Goal: Transaction & Acquisition: Purchase product/service

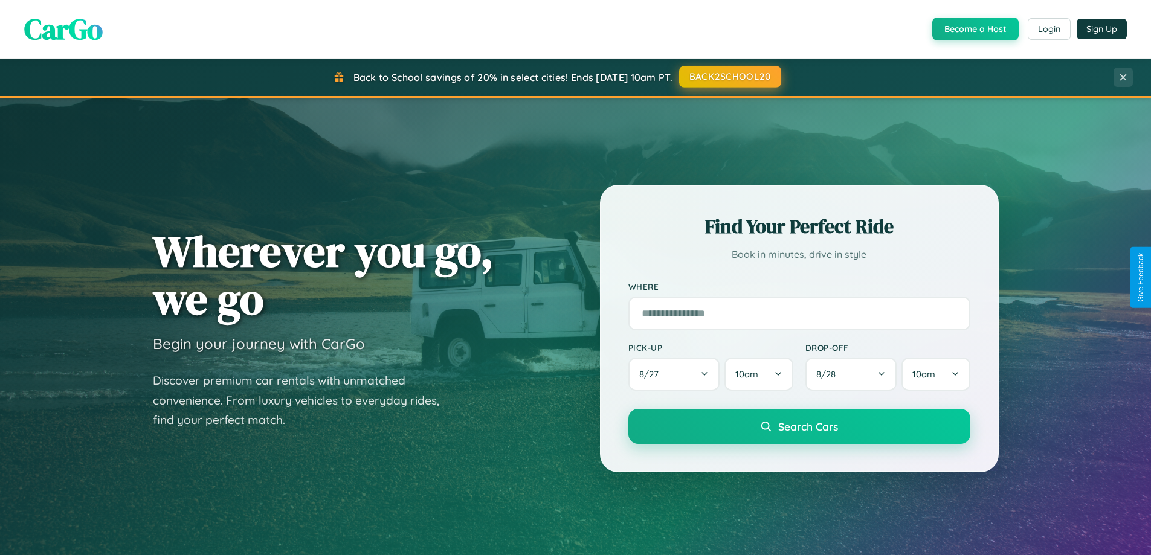
click at [730, 77] on button "BACK2SCHOOL20" at bounding box center [730, 77] width 102 height 22
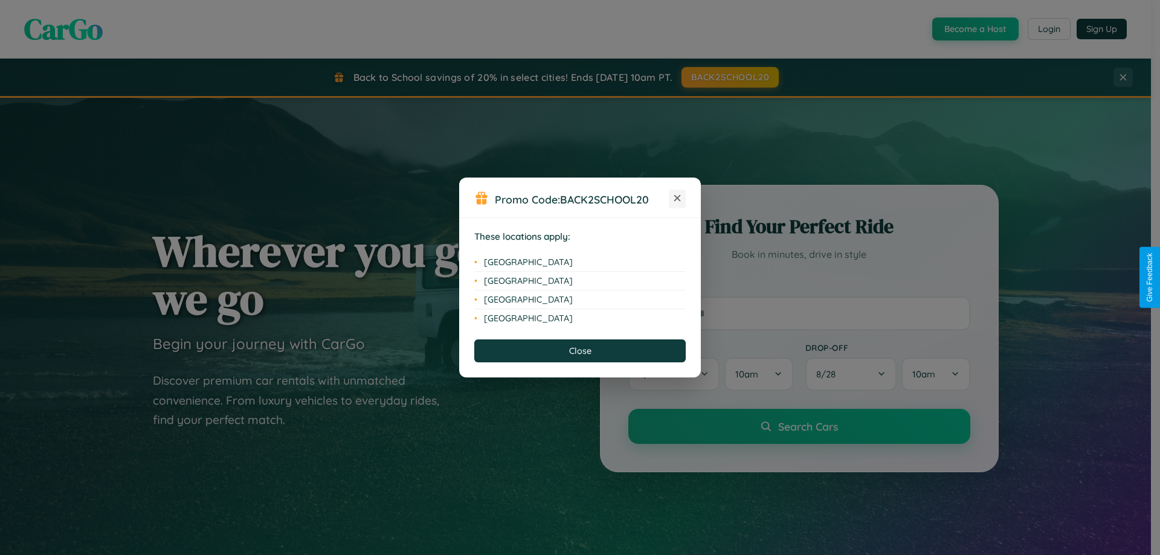
click at [678, 199] on icon at bounding box center [678, 198] width 7 height 7
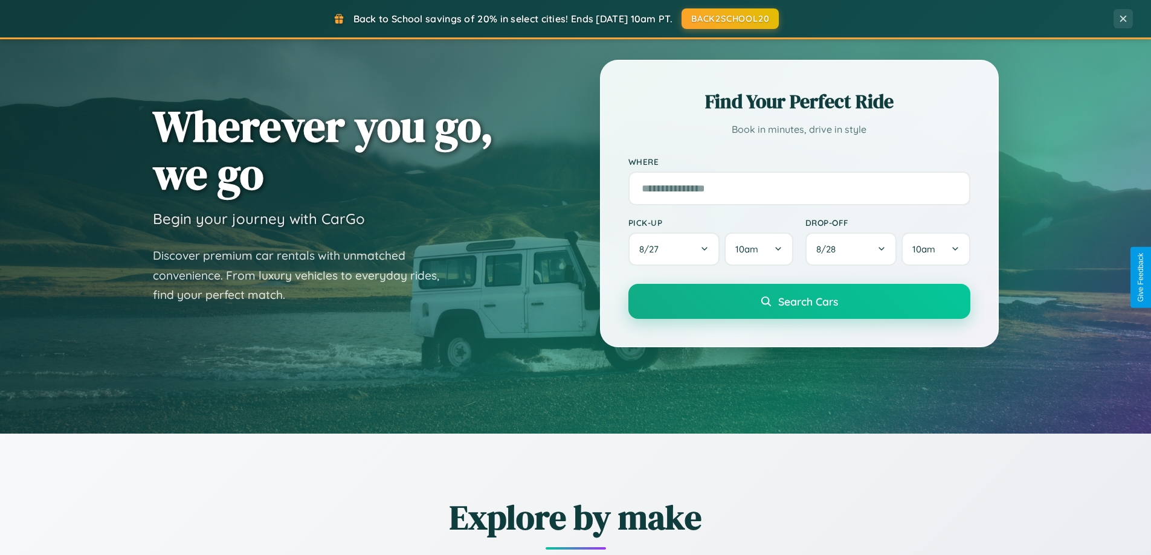
scroll to position [832, 0]
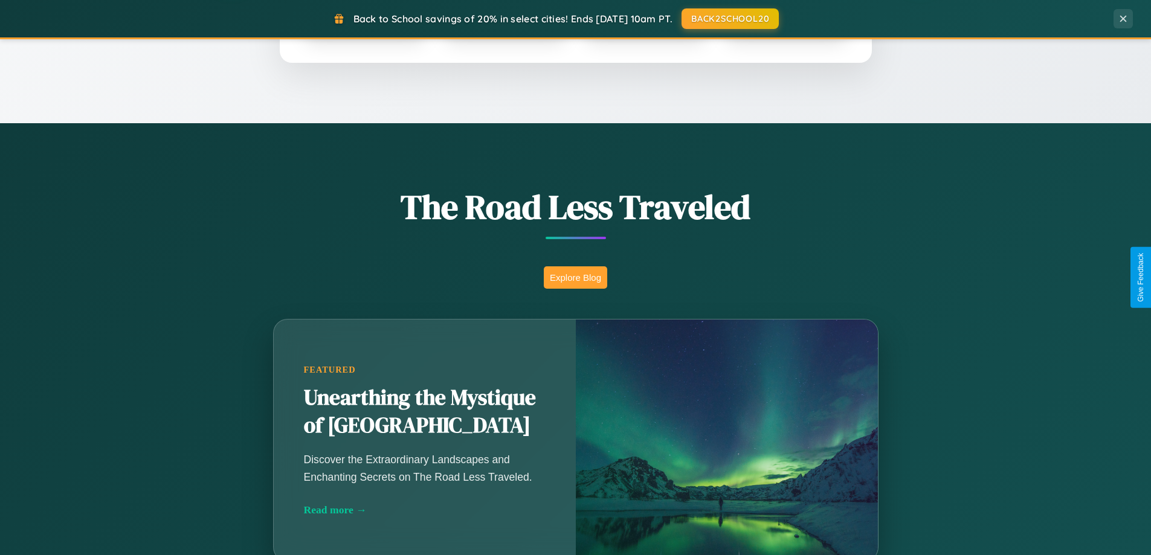
click at [575, 277] on button "Explore Blog" at bounding box center [575, 278] width 63 height 22
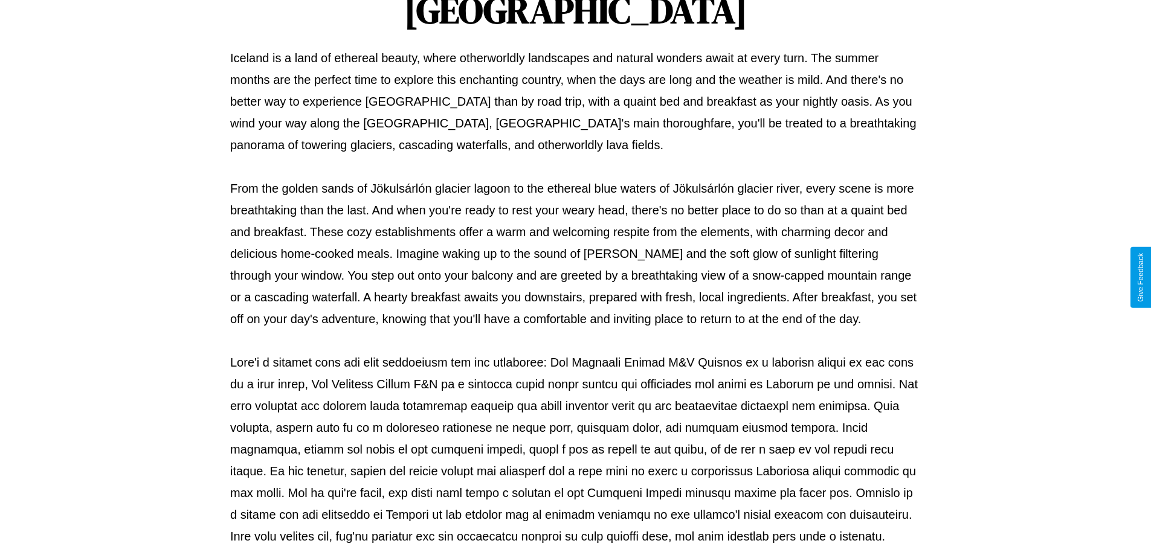
scroll to position [391, 0]
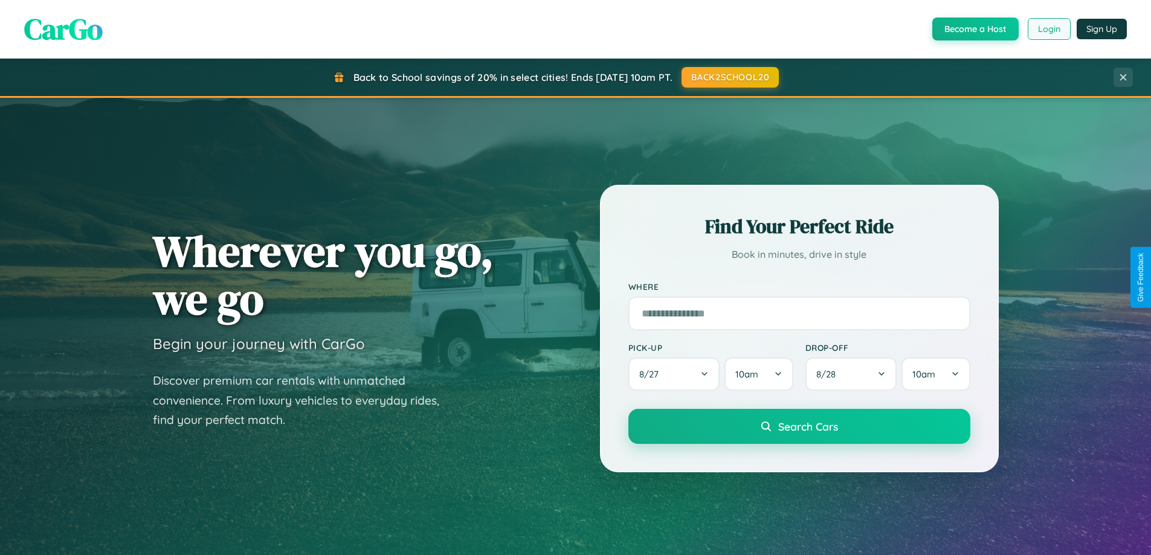
click at [1049, 29] on button "Login" at bounding box center [1049, 29] width 43 height 22
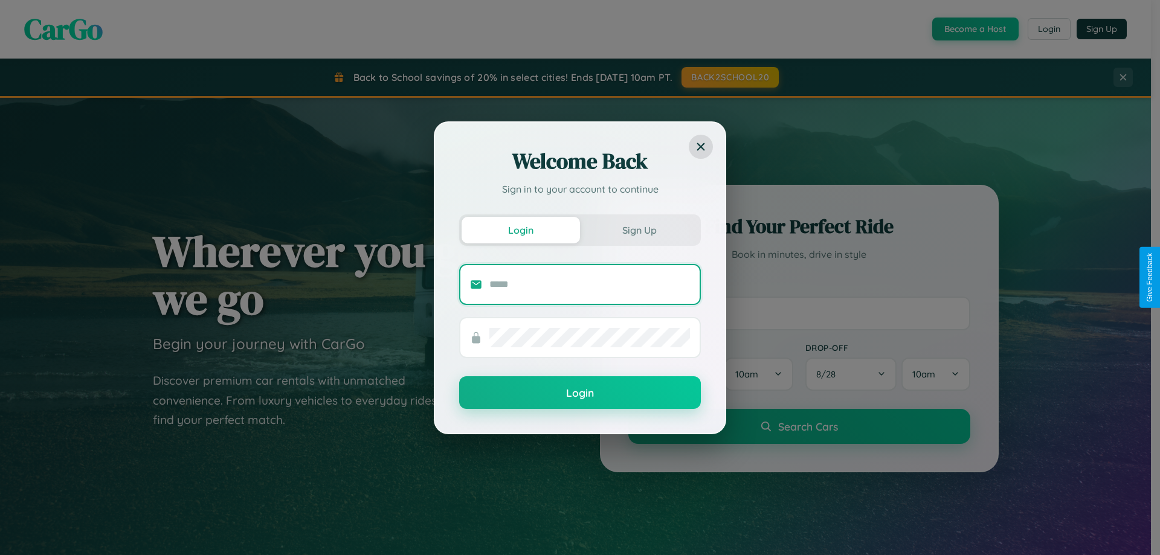
click at [590, 284] on input "text" at bounding box center [590, 284] width 201 height 19
type input "**********"
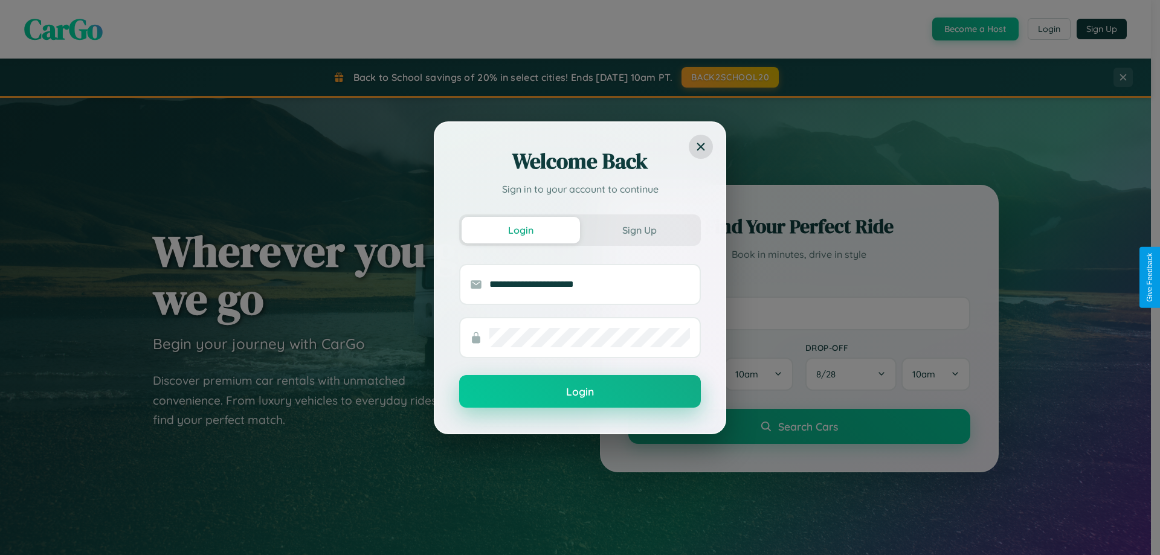
click at [580, 392] on button "Login" at bounding box center [580, 391] width 242 height 33
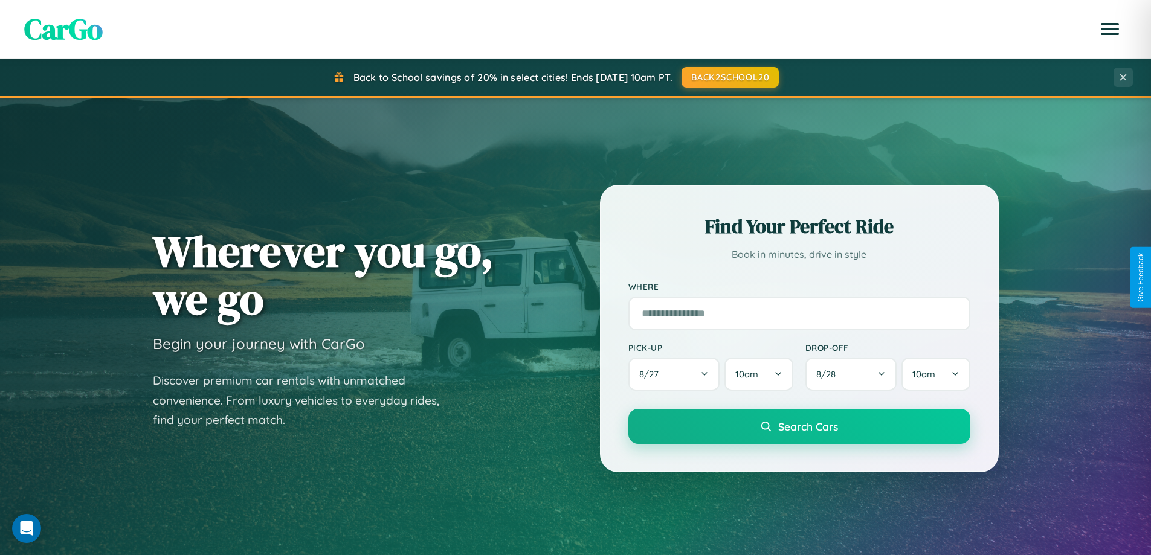
scroll to position [521, 0]
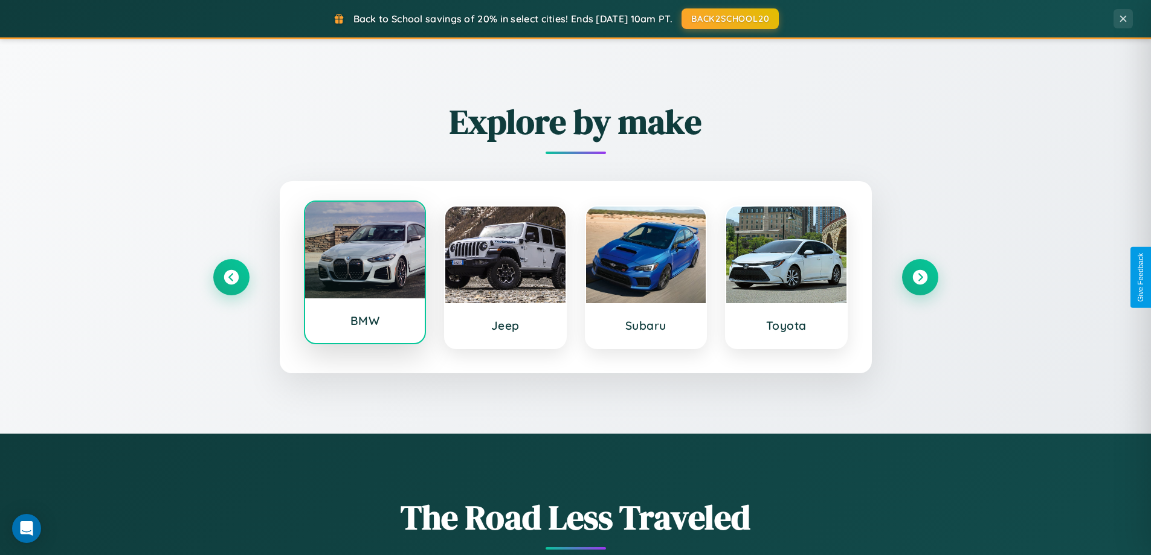
click at [364, 274] on div at bounding box center [365, 250] width 120 height 97
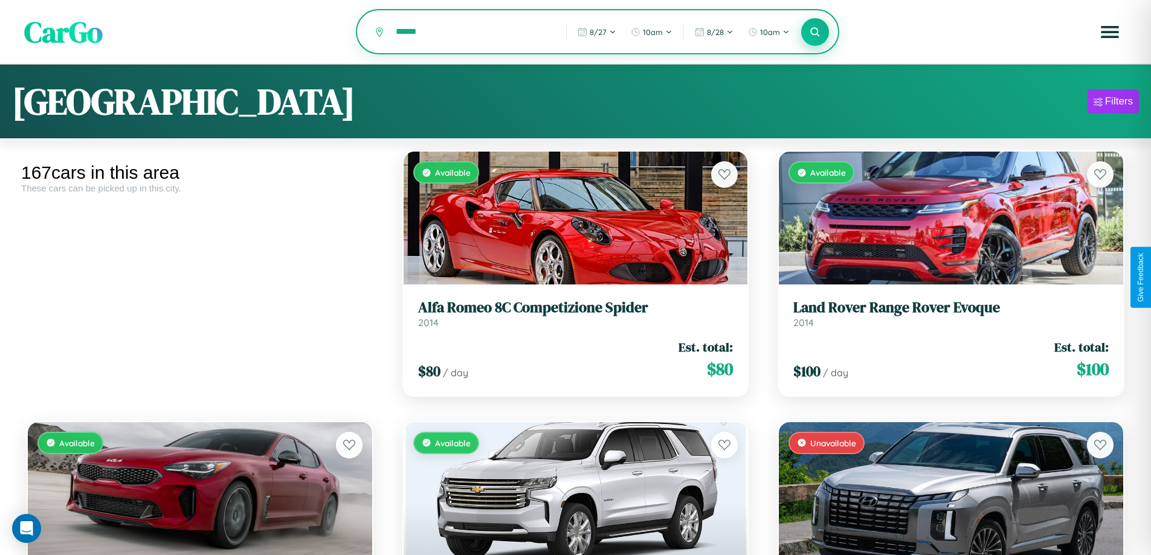
type input "******"
click at [815, 33] on icon at bounding box center [815, 31] width 11 height 11
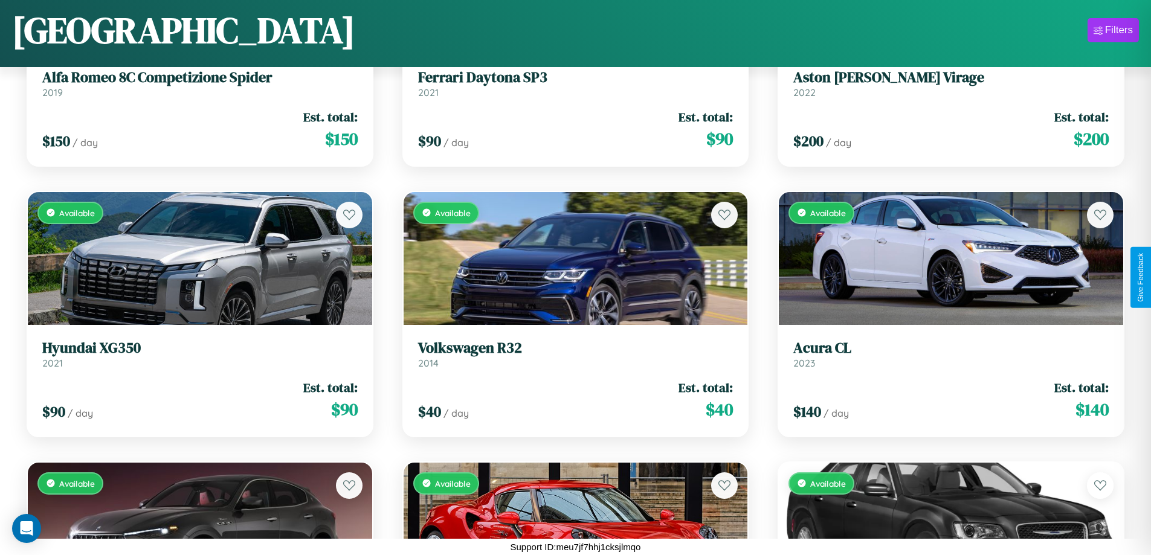
scroll to position [7478, 0]
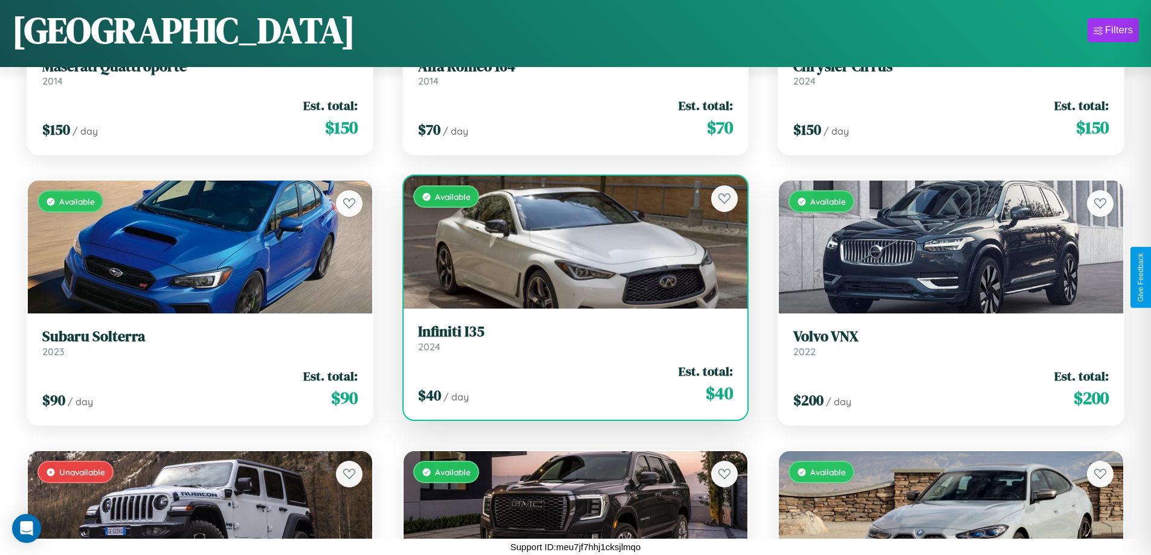
click at [571, 338] on h3 "Infiniti I35" at bounding box center [576, 332] width 316 height 18
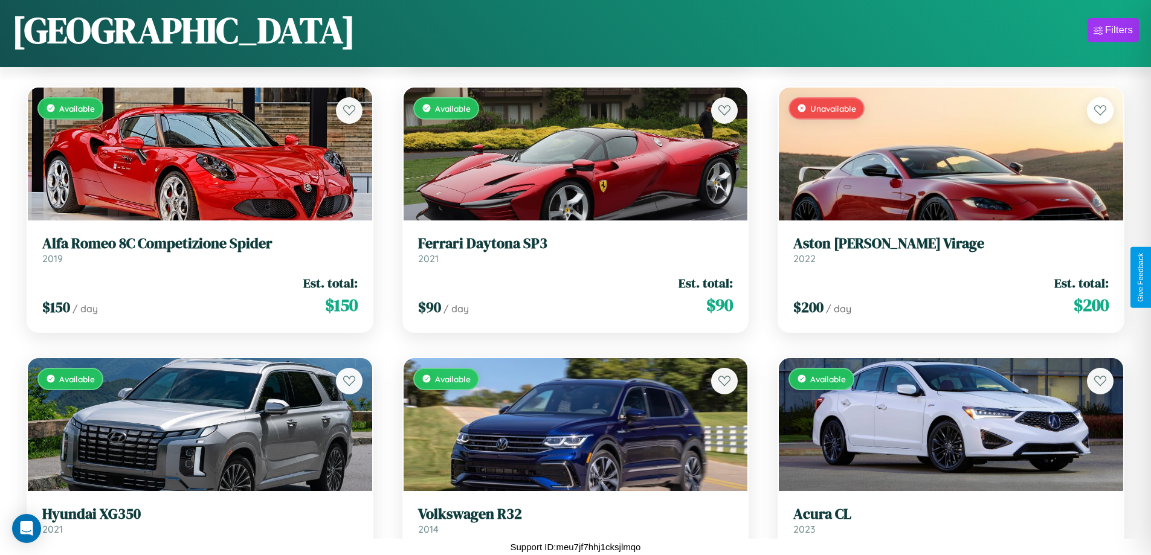
scroll to position [6665, 0]
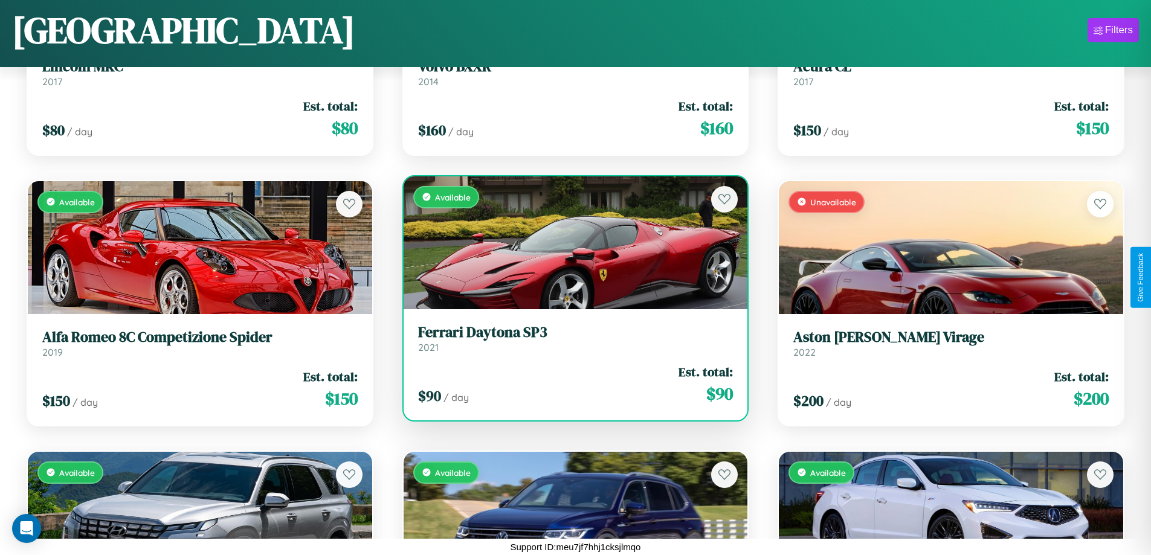
click at [571, 242] on div "Available" at bounding box center [576, 242] width 345 height 133
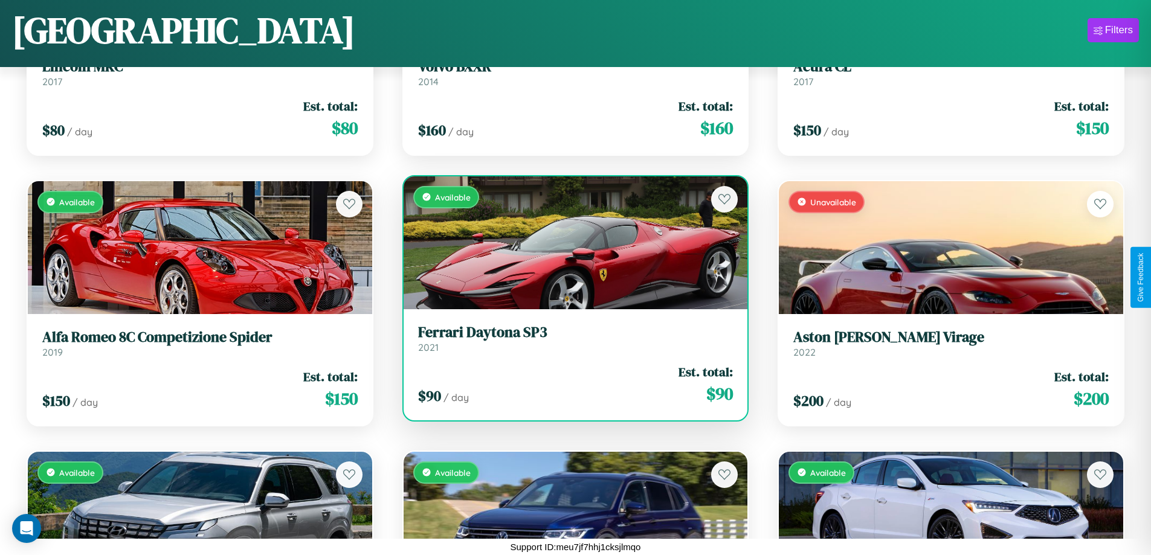
click at [571, 242] on div "Available" at bounding box center [576, 242] width 345 height 133
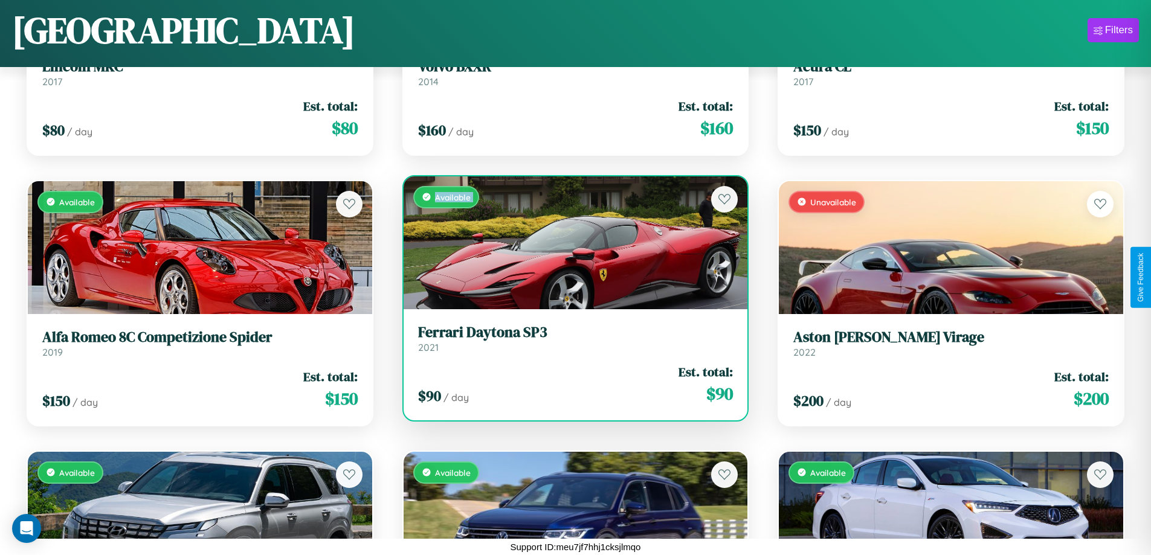
click at [571, 242] on div "Available" at bounding box center [576, 242] width 345 height 133
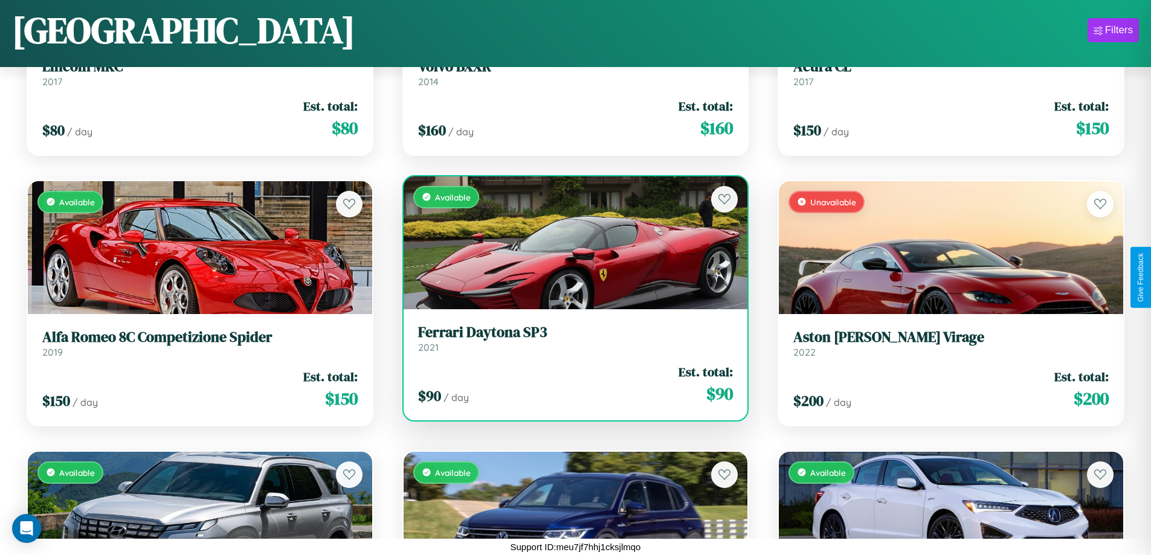
click at [571, 242] on div "Available" at bounding box center [576, 242] width 345 height 133
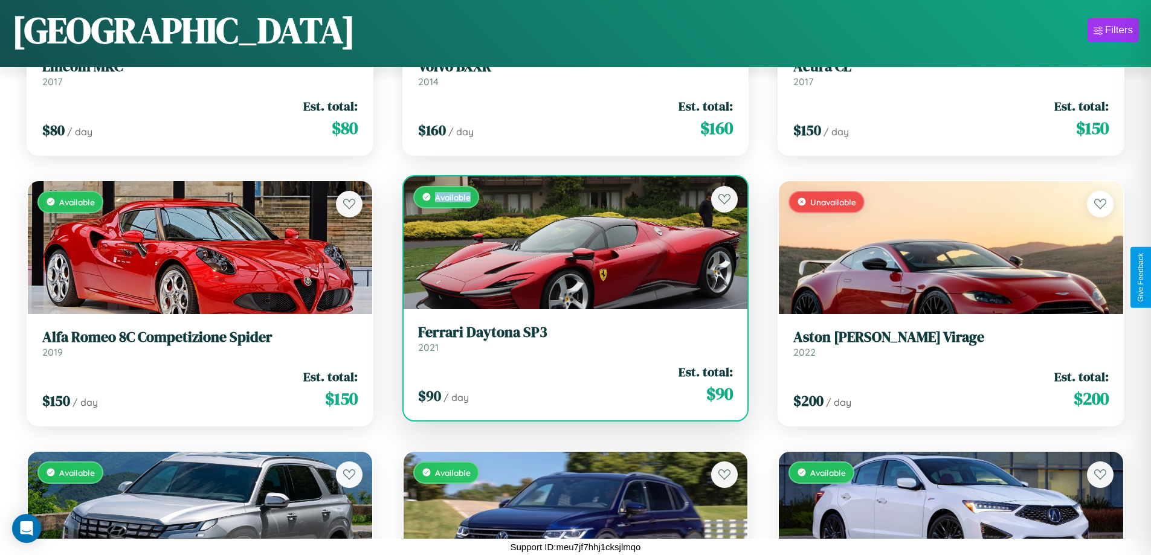
click at [571, 242] on div "Available" at bounding box center [576, 242] width 345 height 133
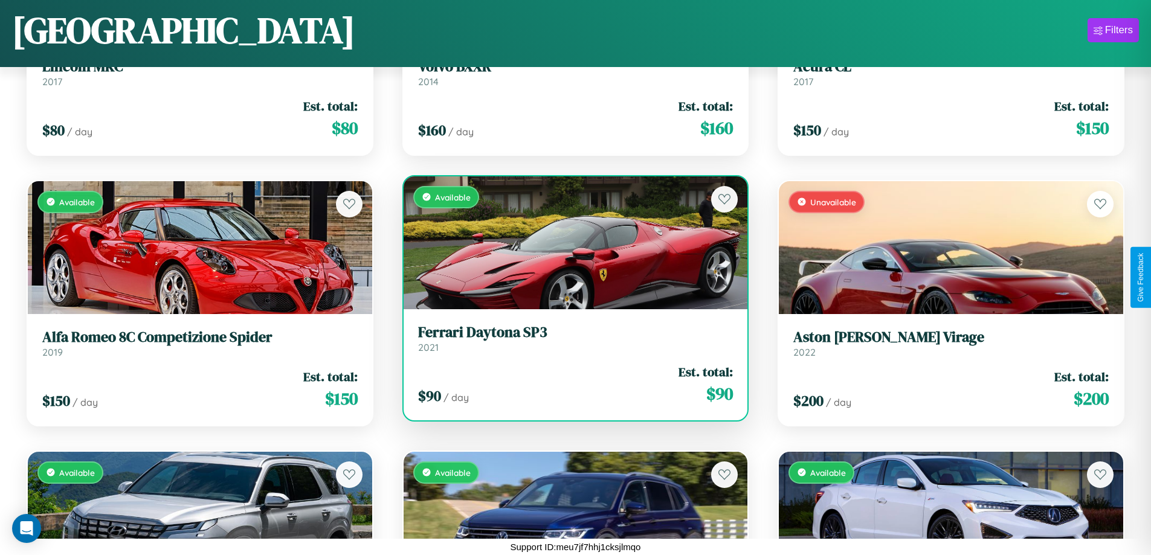
click at [571, 338] on h3 "Ferrari Daytona SP3" at bounding box center [576, 333] width 316 height 18
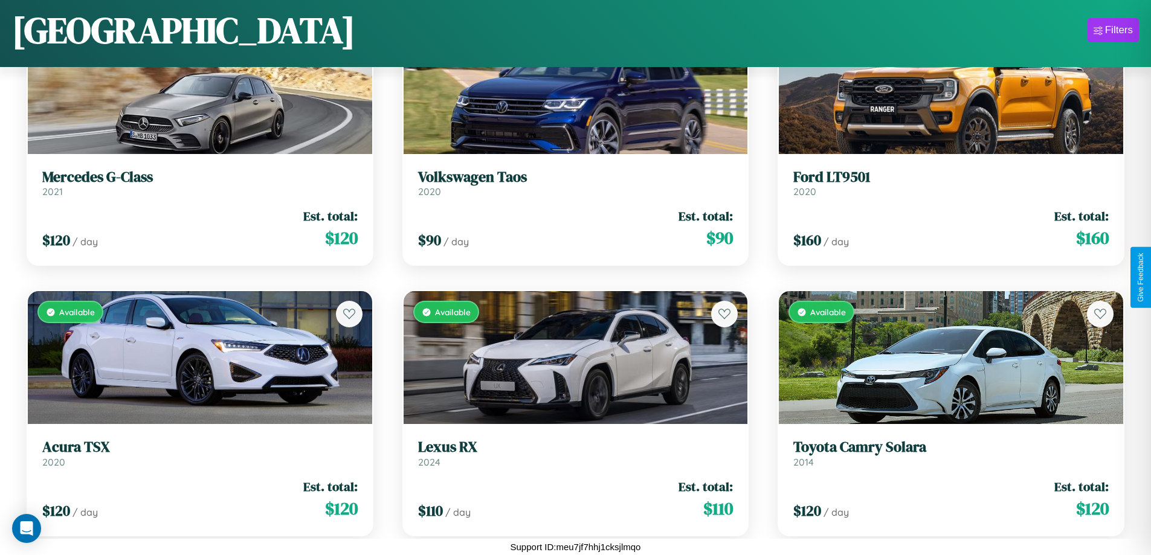
scroll to position [4500, 0]
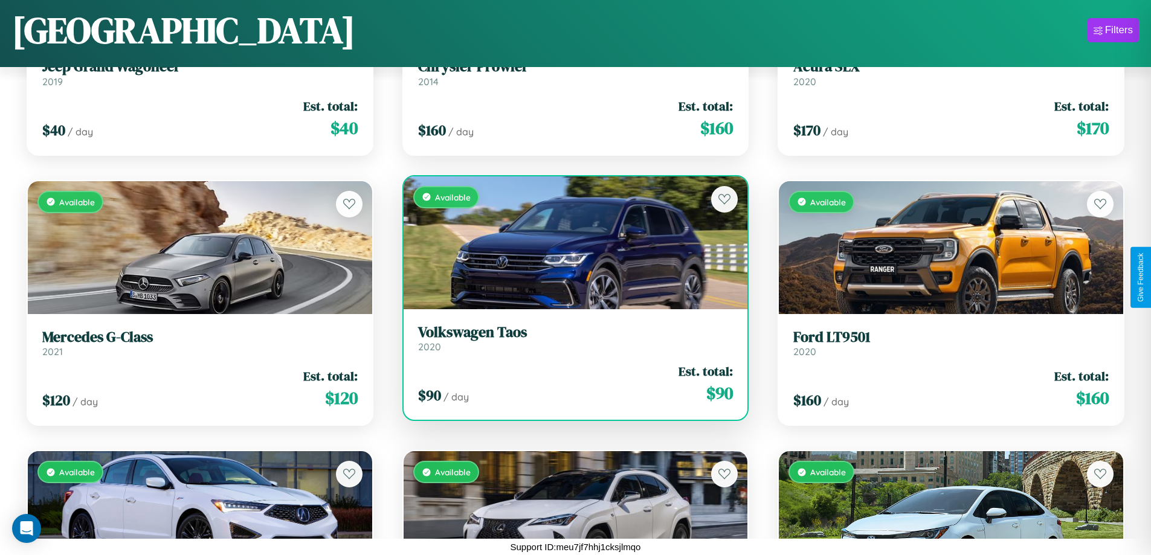
click at [571, 338] on h3 "Volkswagen Taos" at bounding box center [576, 333] width 316 height 18
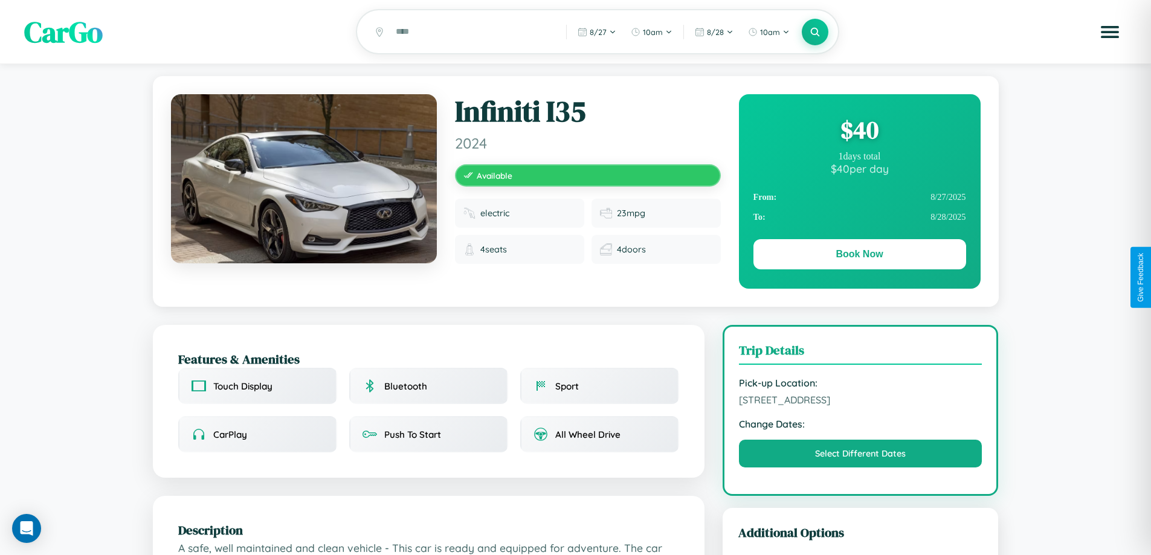
click at [859, 132] on div "$ 40" at bounding box center [860, 130] width 213 height 33
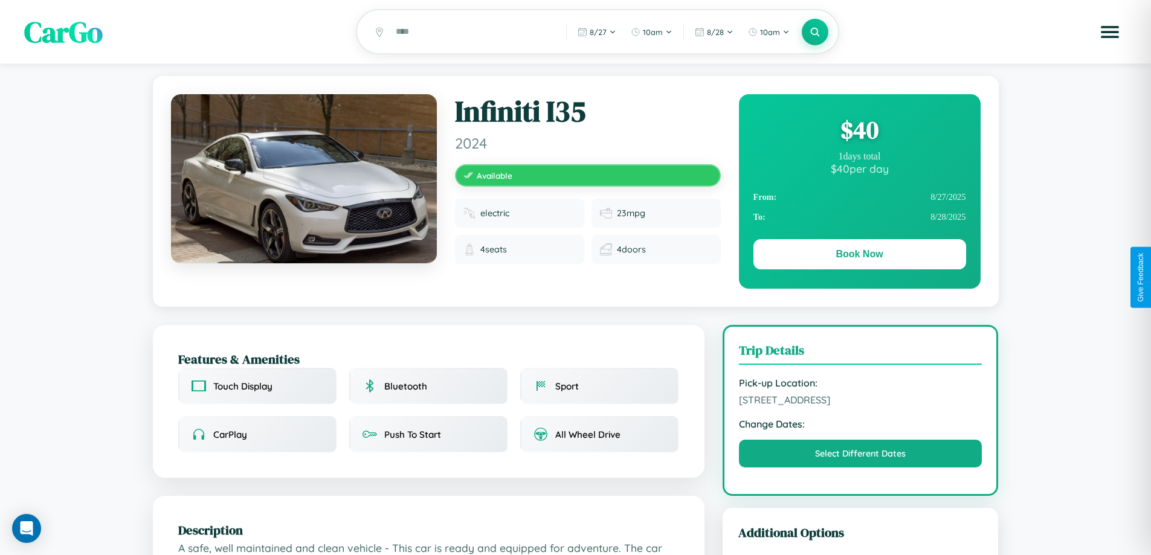
click at [859, 132] on div "$ 40" at bounding box center [860, 130] width 213 height 33
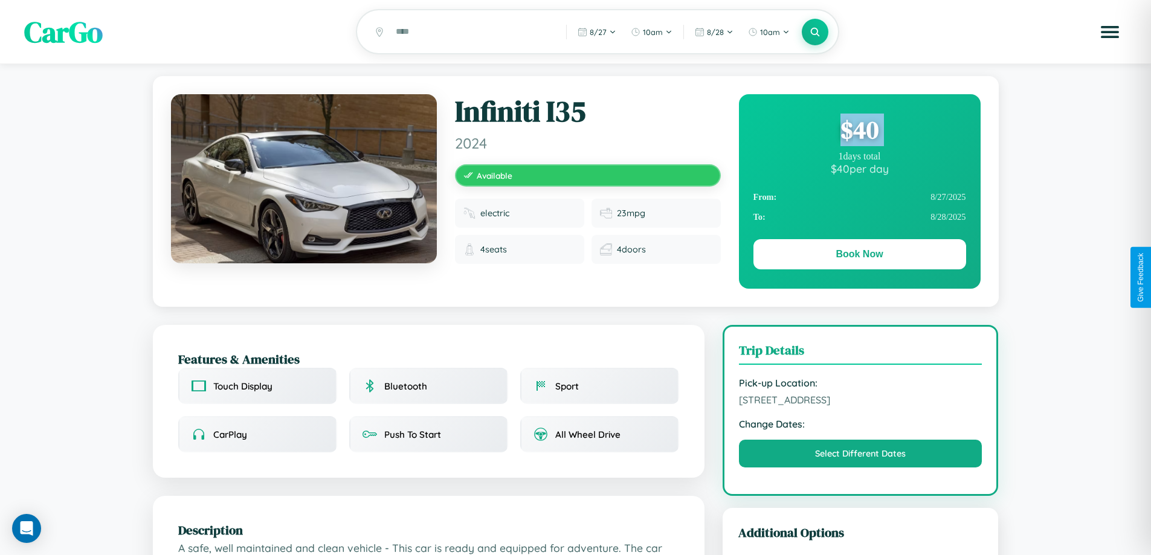
click at [859, 132] on div "$ 40" at bounding box center [860, 130] width 213 height 33
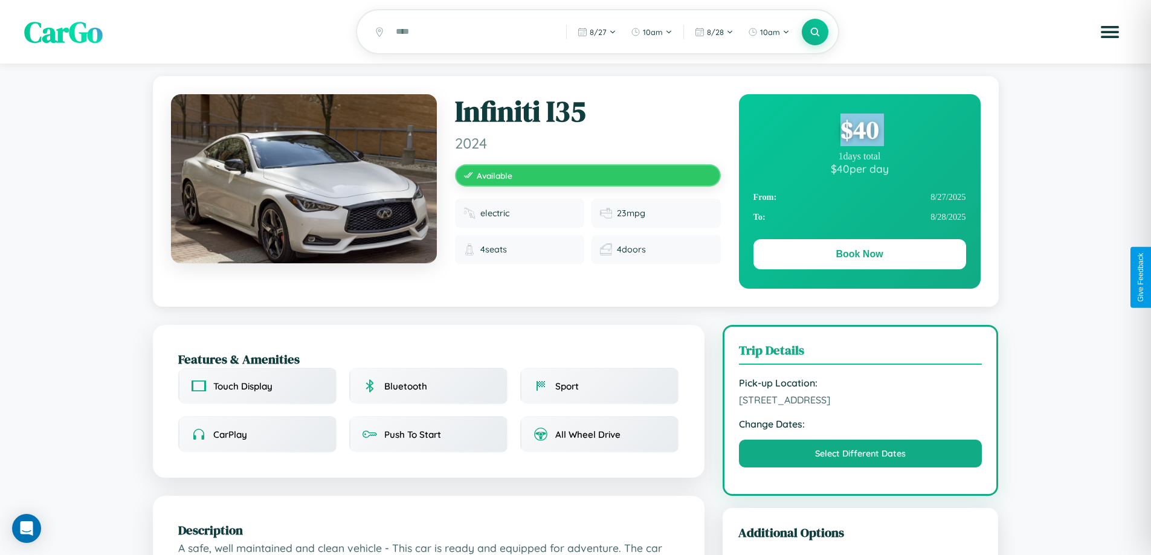
click at [859, 132] on div "$ 40" at bounding box center [860, 130] width 213 height 33
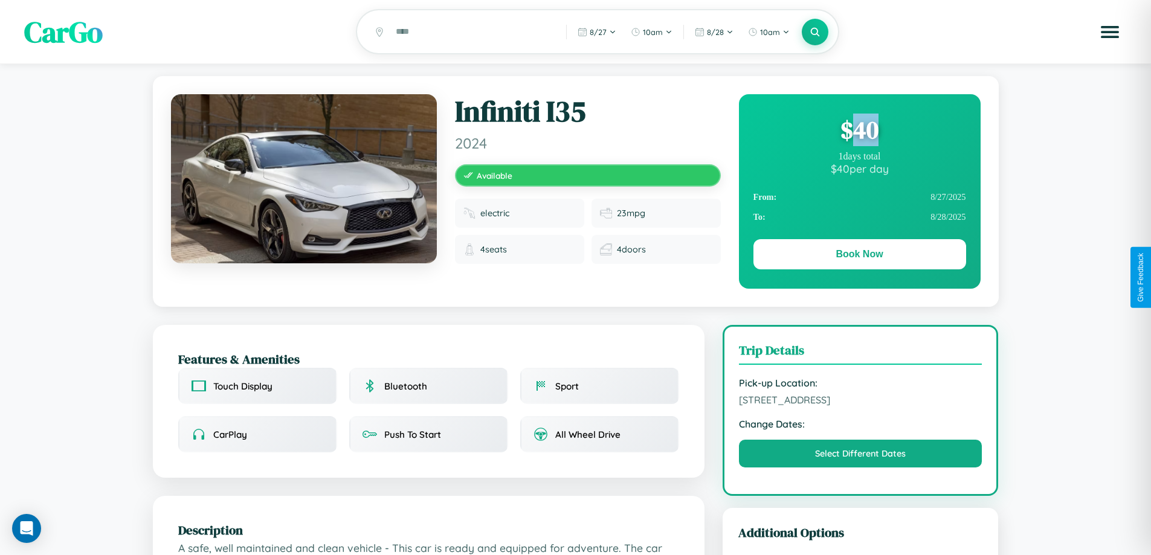
click at [859, 132] on div "$ 40" at bounding box center [860, 130] width 213 height 33
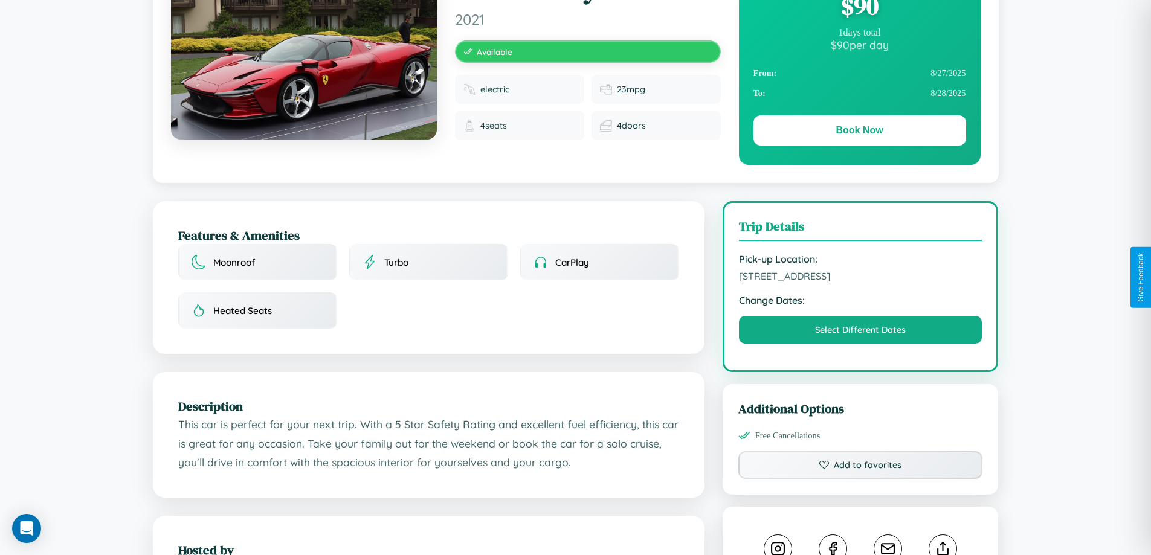
scroll to position [125, 0]
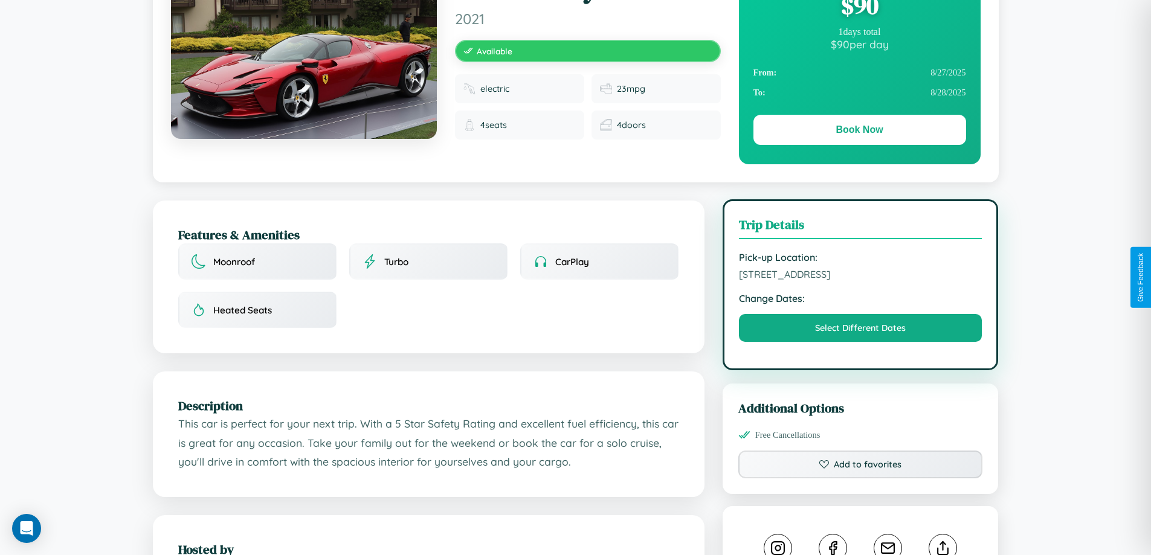
click at [861, 276] on span "[STREET_ADDRESS]" at bounding box center [861, 274] width 244 height 12
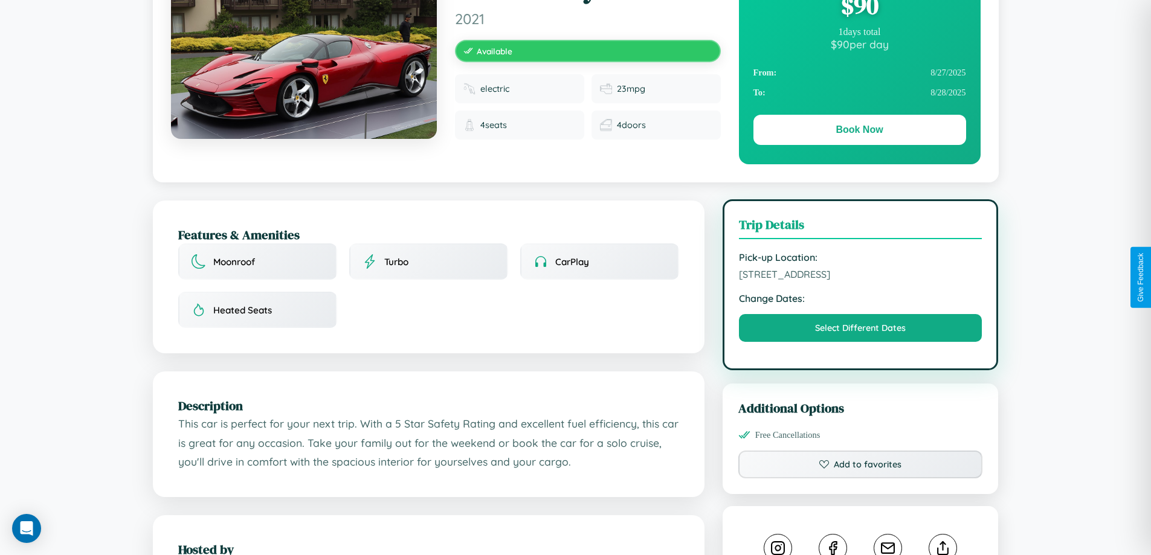
click at [861, 276] on span "[STREET_ADDRESS]" at bounding box center [861, 274] width 244 height 12
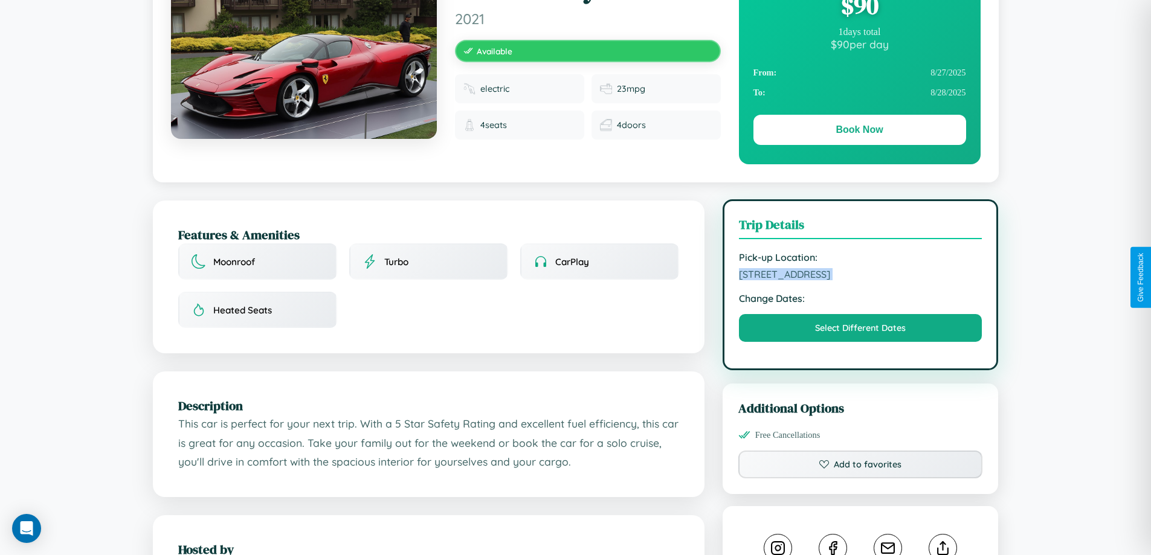
click at [861, 276] on span "[STREET_ADDRESS]" at bounding box center [861, 274] width 244 height 12
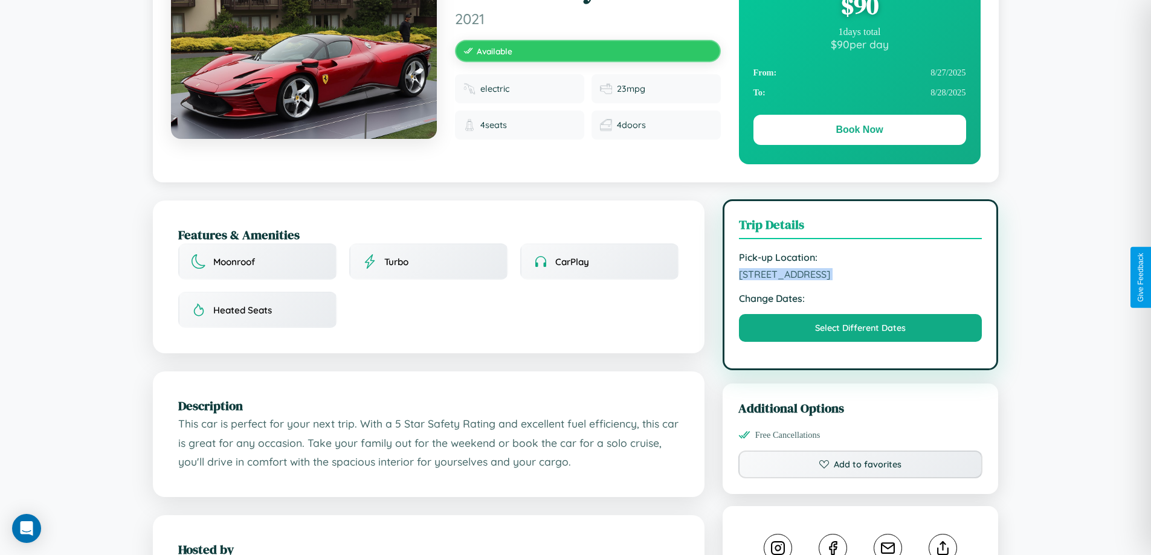
click at [861, 276] on span "[STREET_ADDRESS]" at bounding box center [861, 274] width 244 height 12
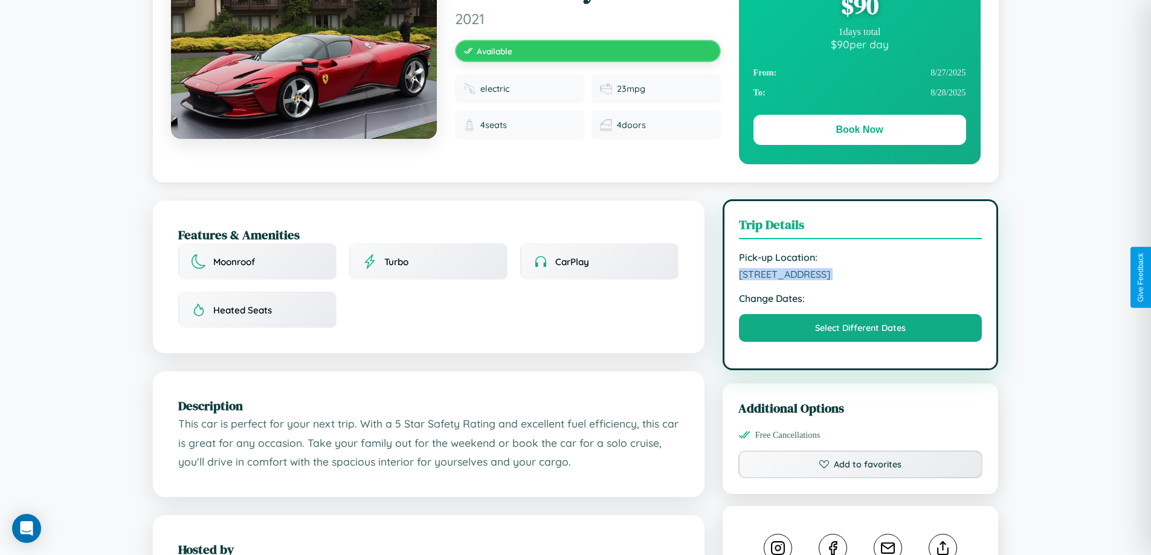
click at [861, 276] on span "[STREET_ADDRESS]" at bounding box center [861, 274] width 244 height 12
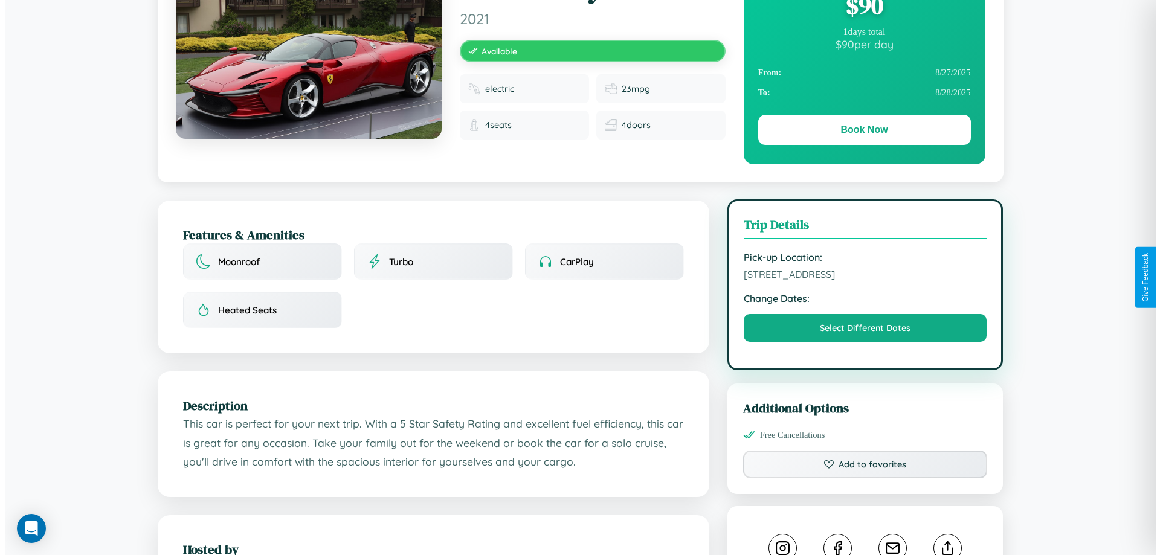
scroll to position [0, 0]
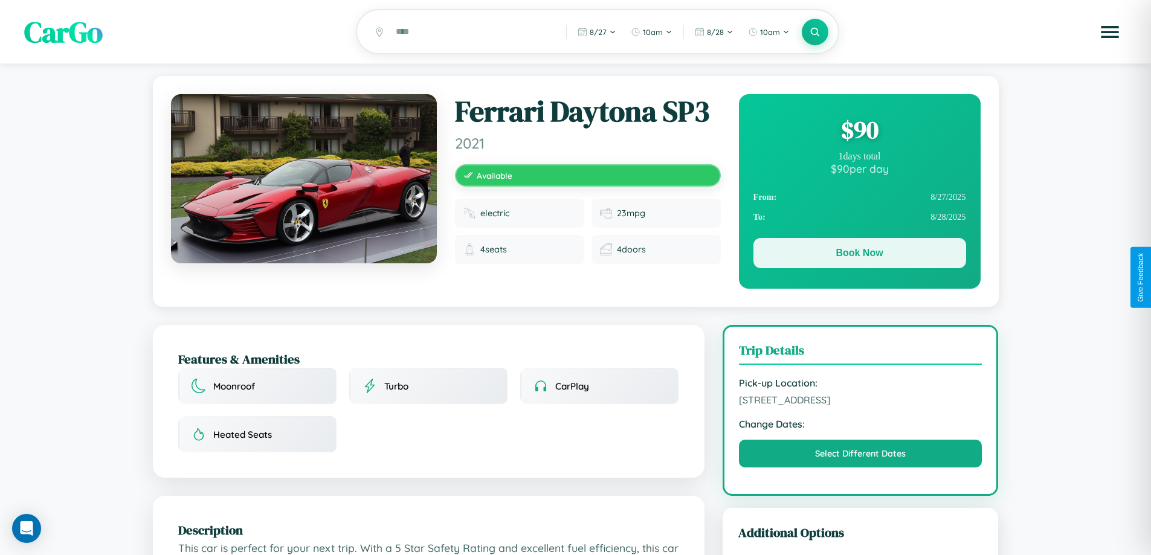
click at [859, 256] on button "Book Now" at bounding box center [860, 253] width 213 height 30
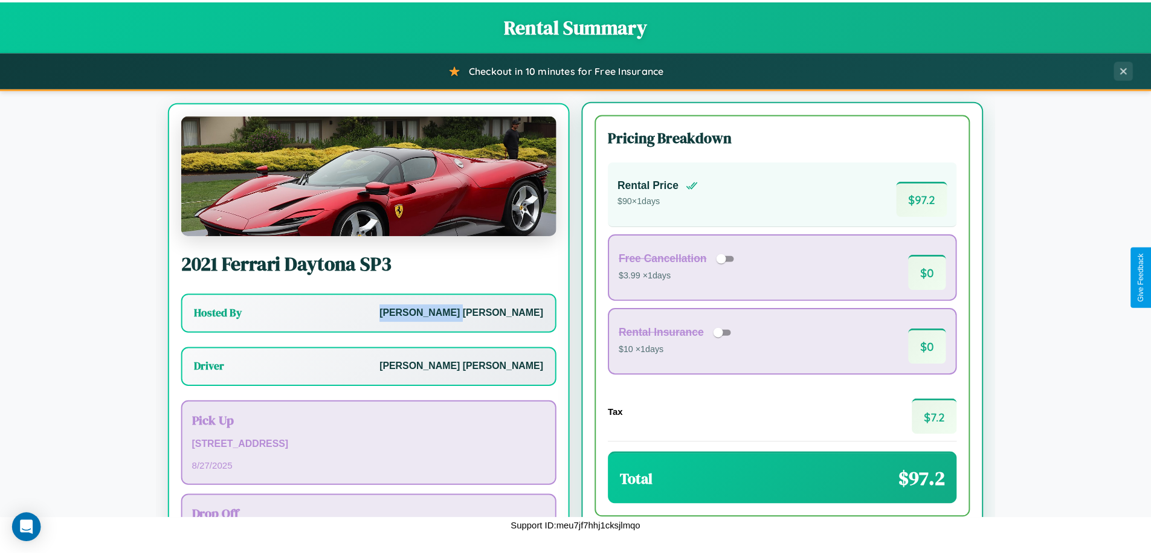
scroll to position [56, 0]
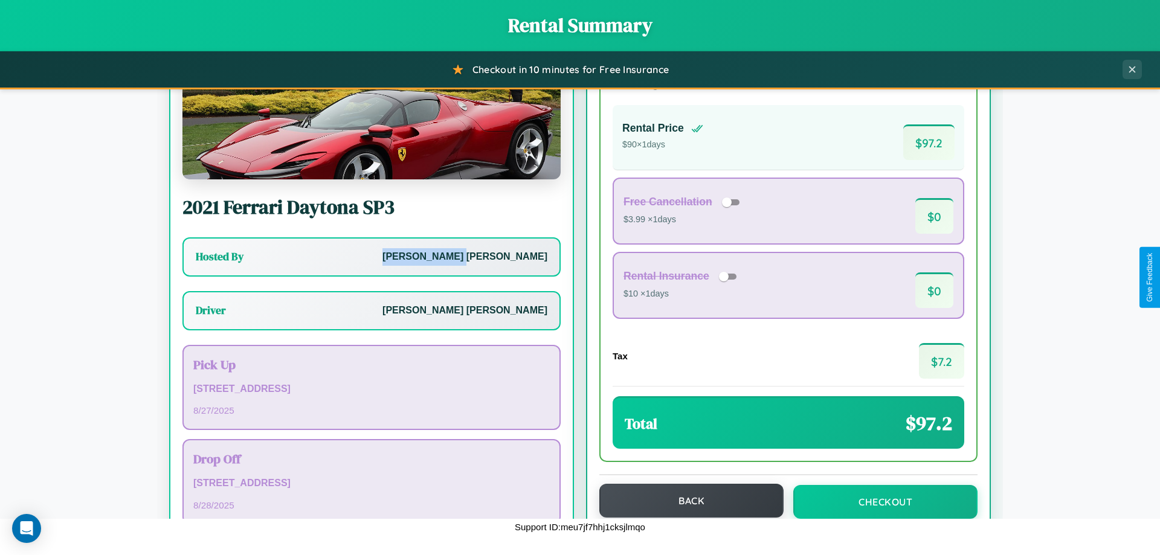
click at [686, 501] on button "Back" at bounding box center [692, 501] width 184 height 34
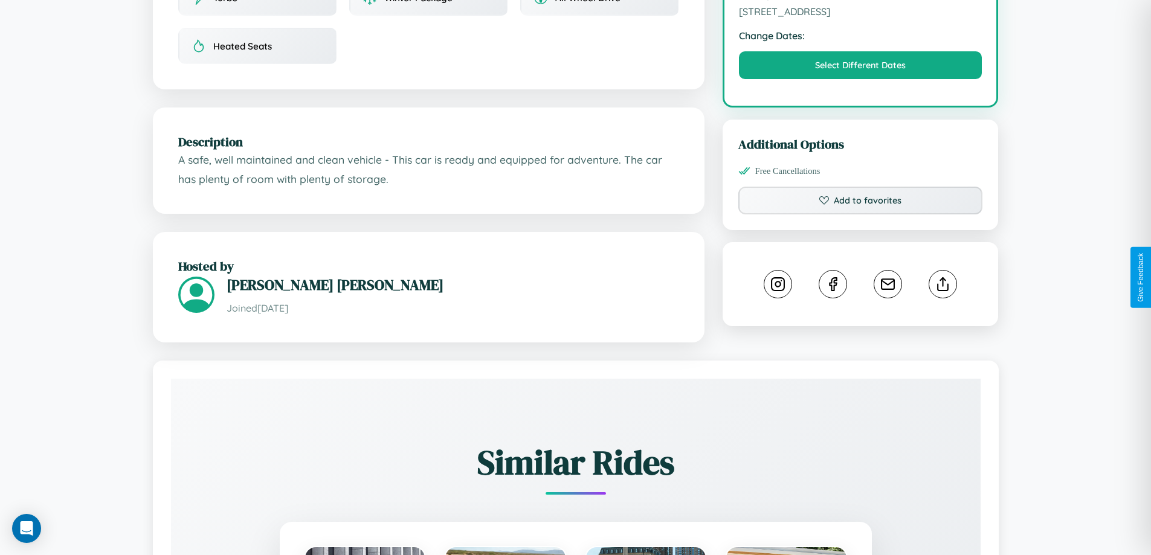
scroll to position [397, 0]
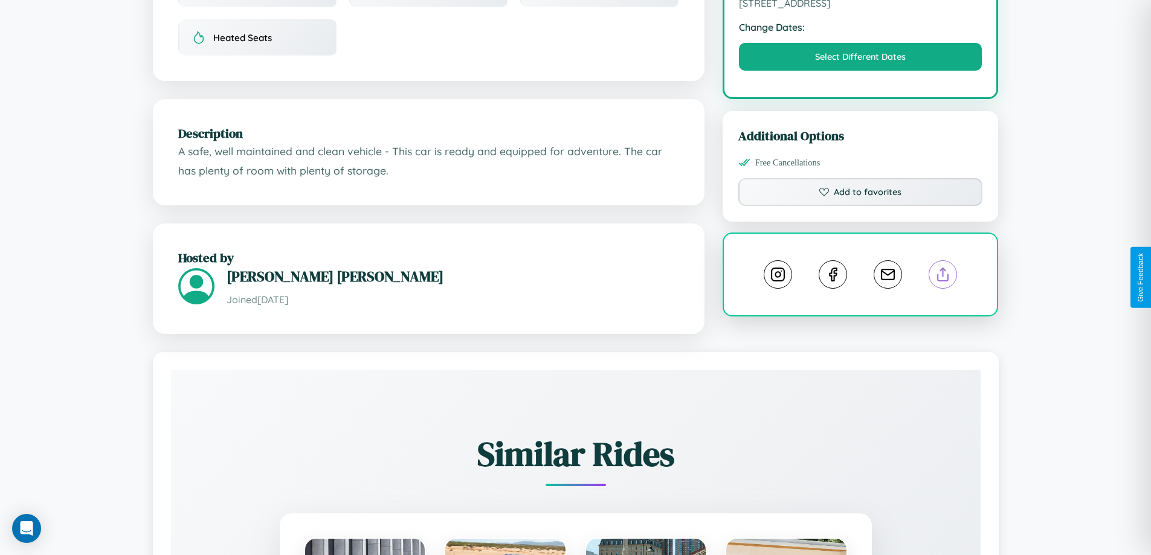
click at [943, 276] on line at bounding box center [943, 272] width 0 height 8
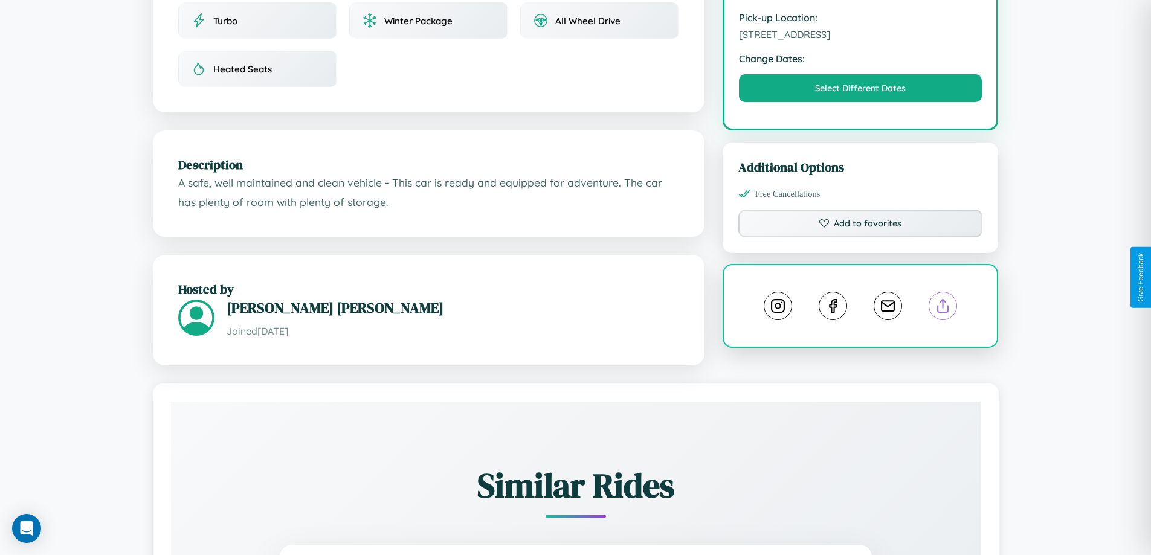
scroll to position [314, 0]
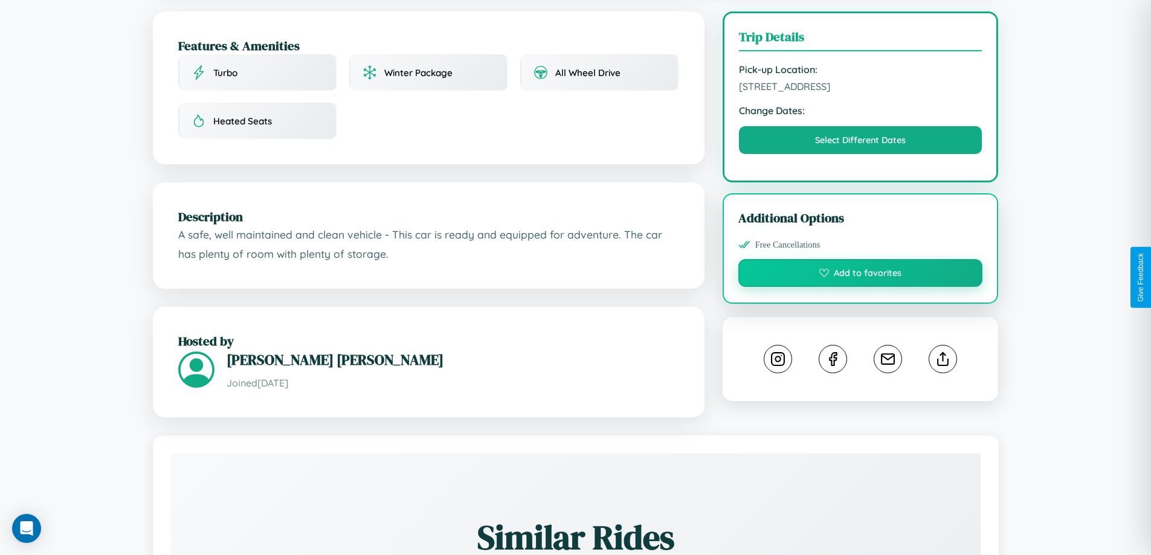
click at [861, 275] on button "Add to favorites" at bounding box center [861, 273] width 245 height 28
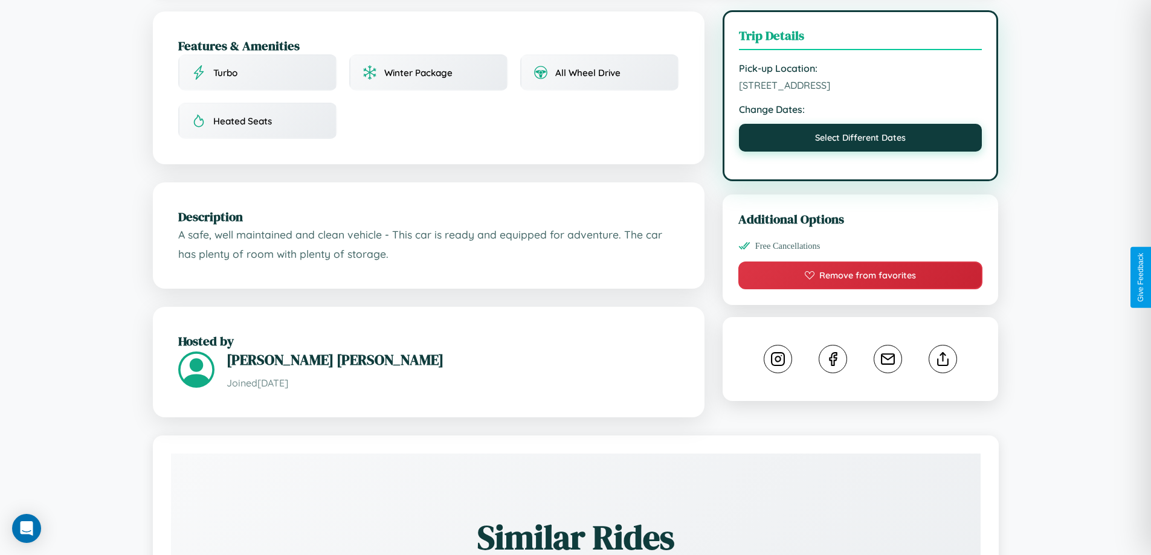
click at [861, 140] on button "Select Different Dates" at bounding box center [861, 138] width 244 height 28
select select "*"
select select "****"
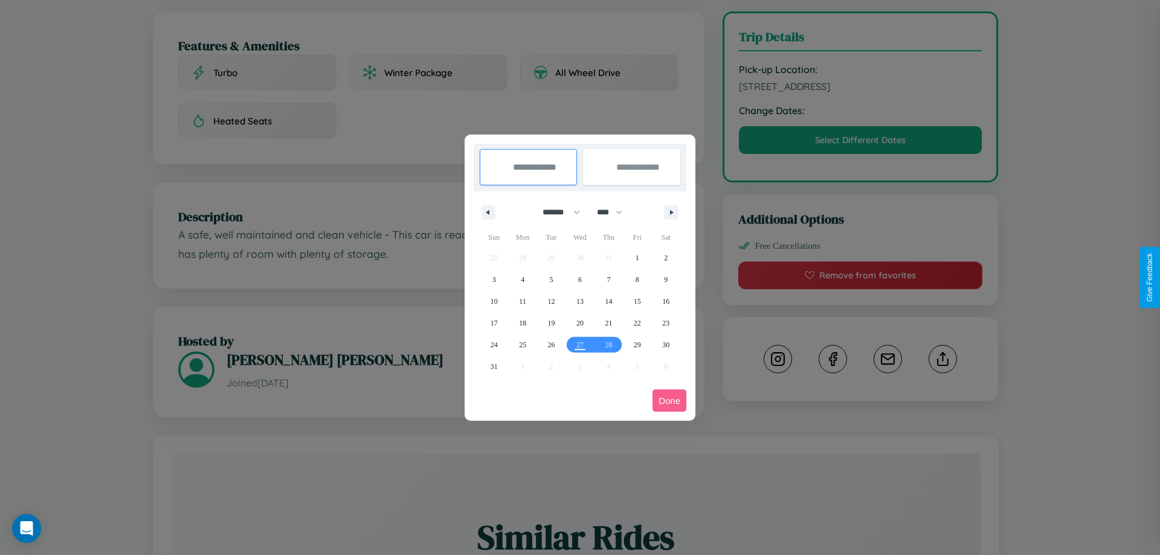
click at [556, 212] on select "******* ******** ***** ***** *** **** **** ****** ********* ******* ******** **…" at bounding box center [559, 212] width 51 height 20
select select "*"
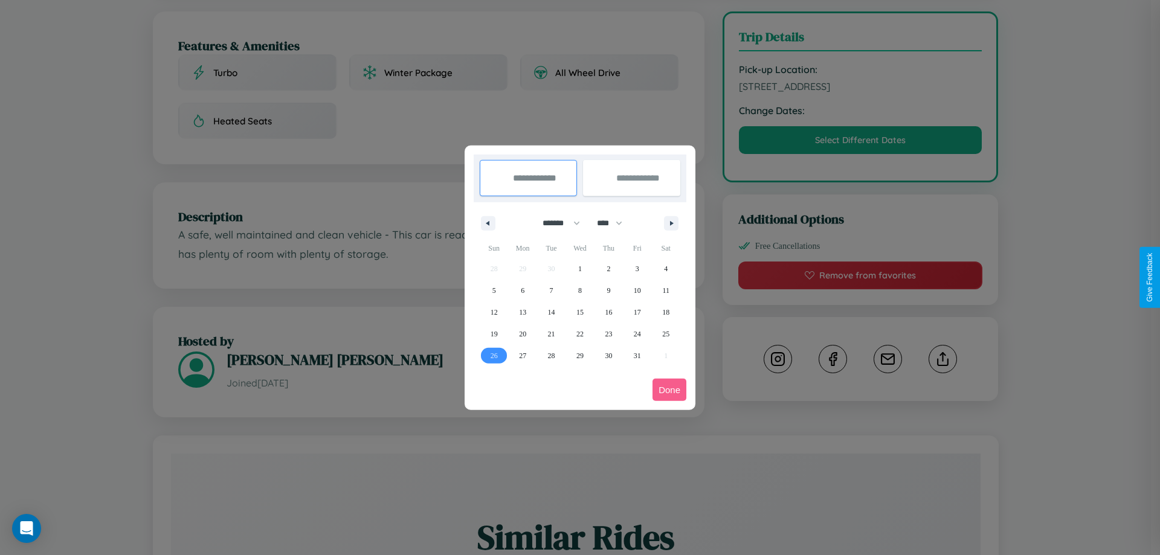
click at [494, 355] on span "26" at bounding box center [494, 356] width 7 height 22
type input "**********"
click at [637, 355] on span "31" at bounding box center [637, 356] width 7 height 22
type input "**********"
click at [670, 390] on button "Done" at bounding box center [670, 390] width 34 height 22
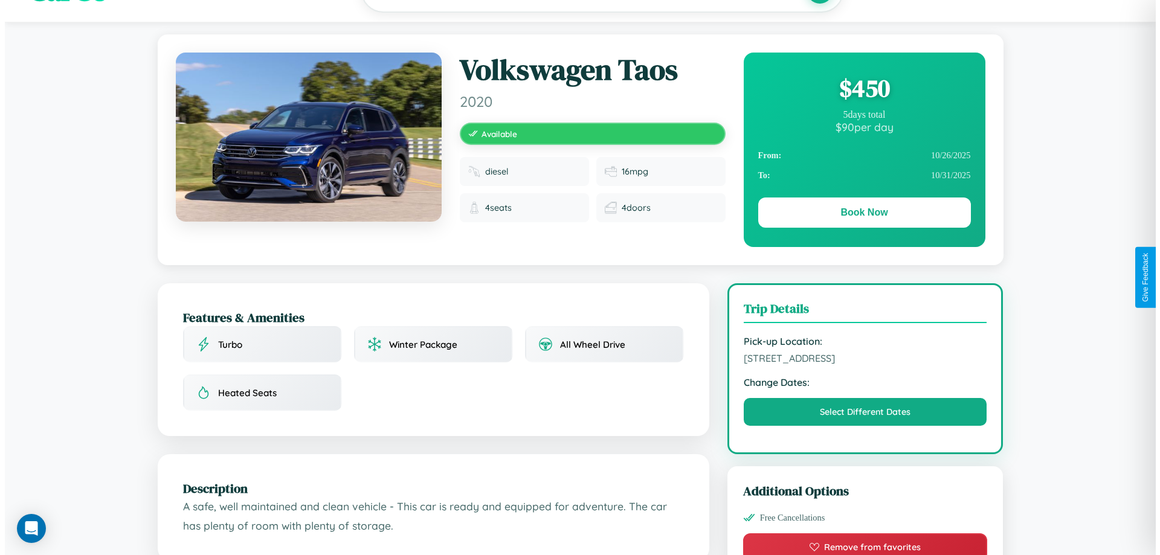
scroll to position [0, 0]
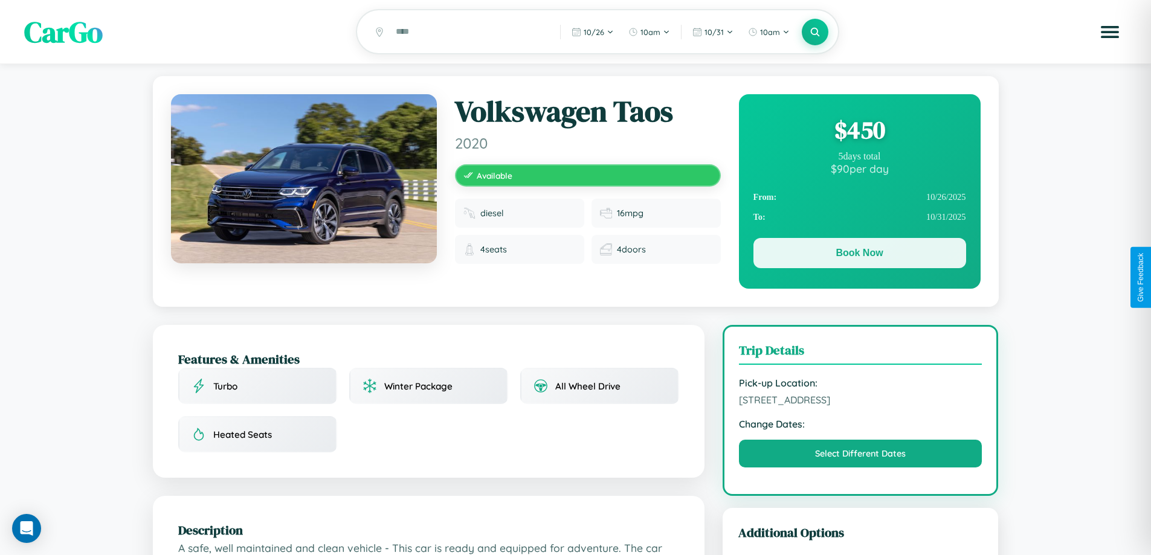
click at [859, 255] on button "Book Now" at bounding box center [860, 253] width 213 height 30
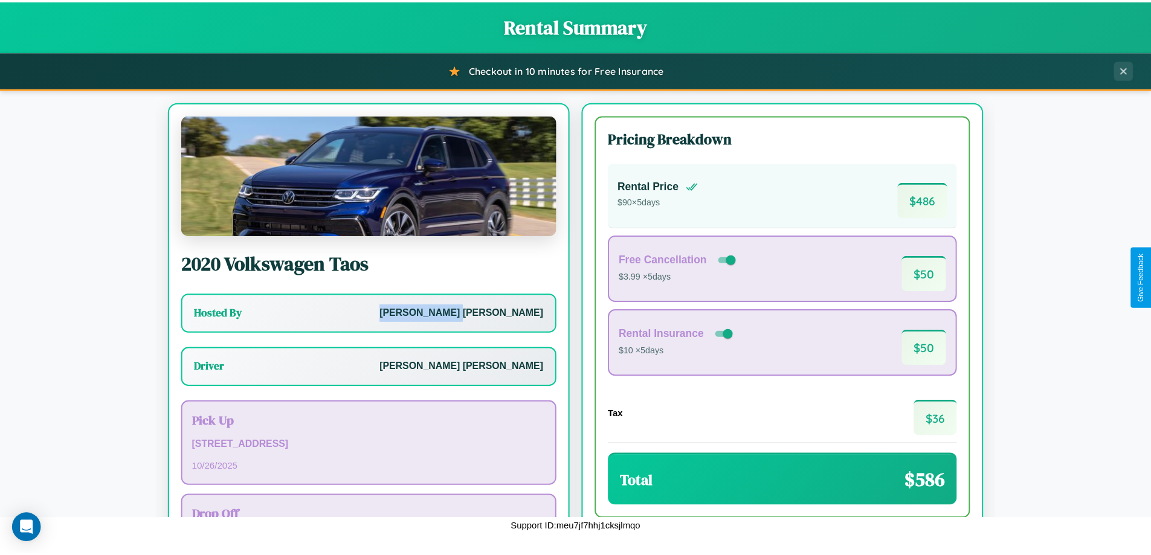
scroll to position [87, 0]
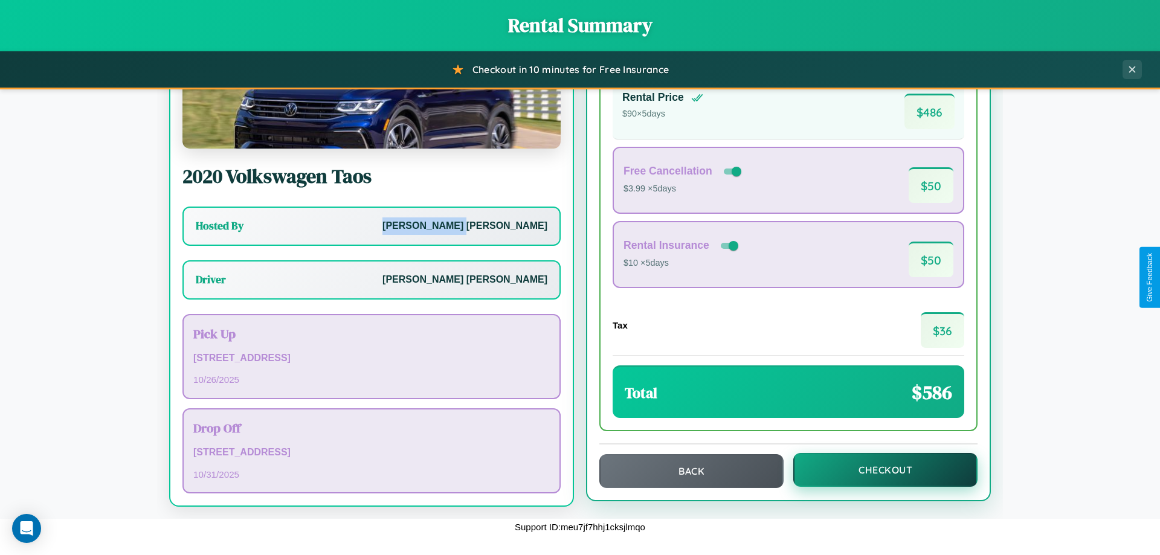
click at [878, 470] on button "Checkout" at bounding box center [886, 470] width 184 height 34
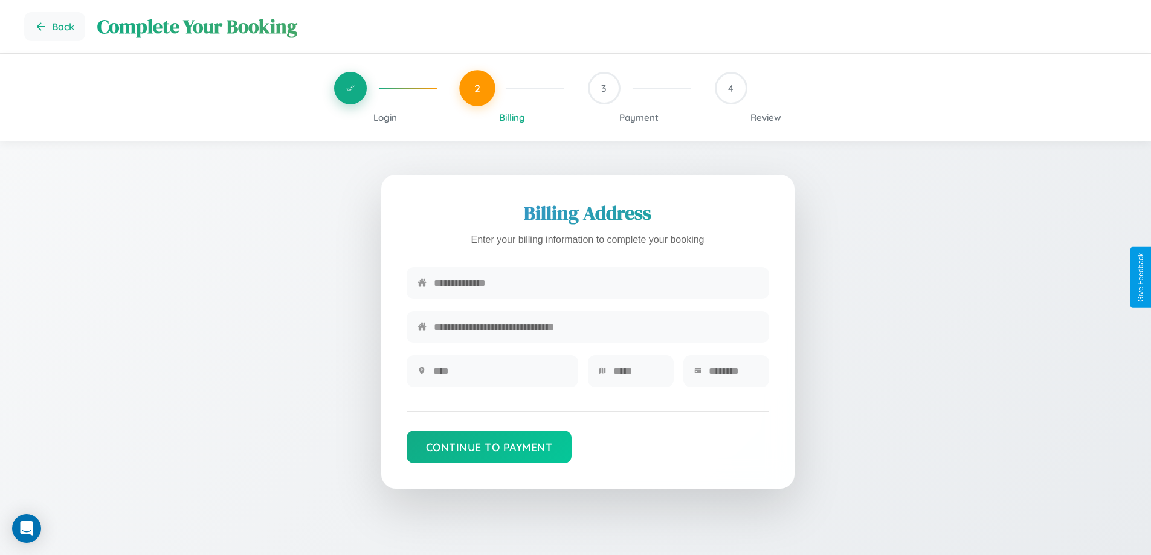
click at [596, 286] on input "text" at bounding box center [596, 283] width 325 height 30
type input "**********"
click at [500, 375] on input "text" at bounding box center [500, 372] width 134 height 30
type input "********"
click at [638, 375] on input "text" at bounding box center [638, 372] width 50 height 30
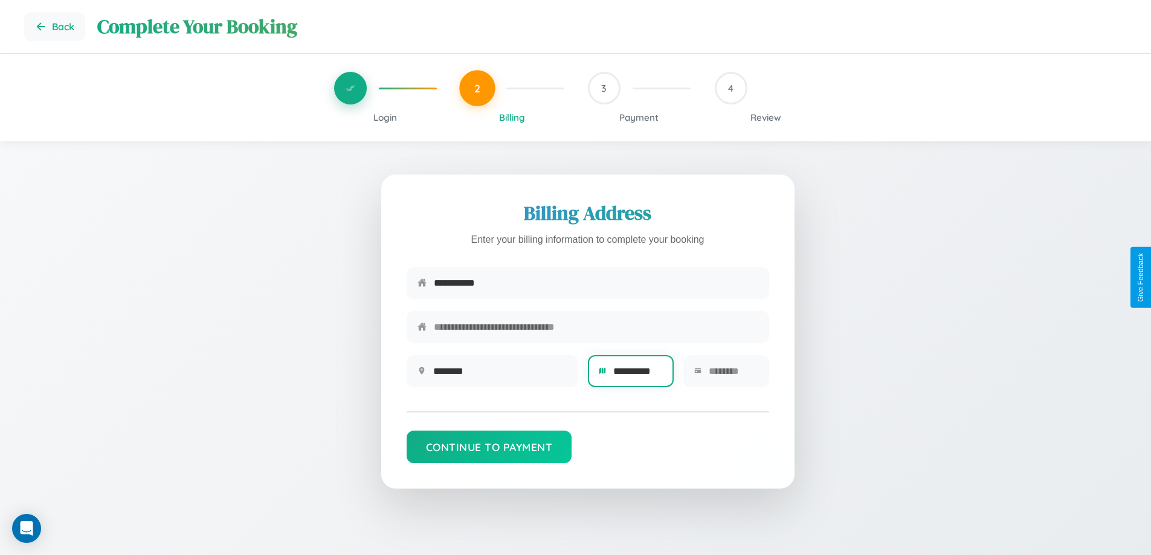
scroll to position [0, 5]
type input "**********"
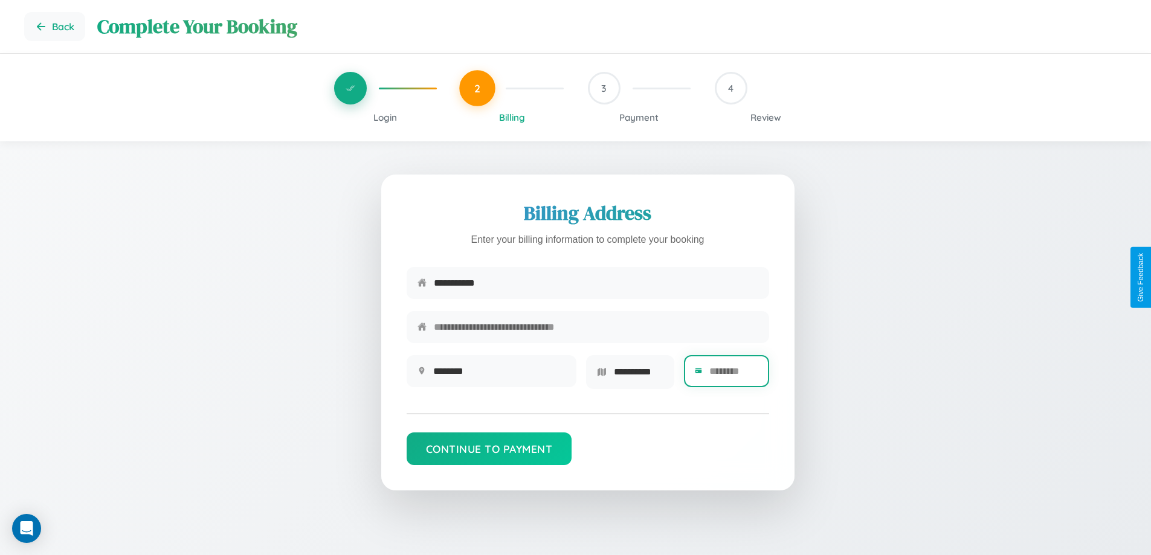
click at [733, 375] on input "text" at bounding box center [734, 372] width 48 height 30
type input "*****"
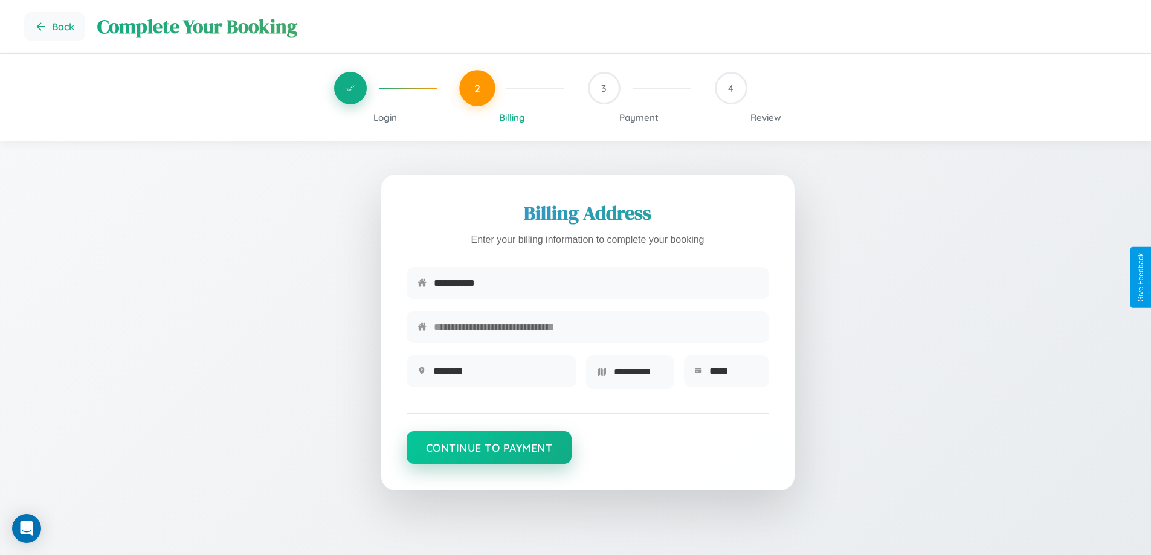
click at [489, 452] on button "Continue to Payment" at bounding box center [490, 448] width 166 height 33
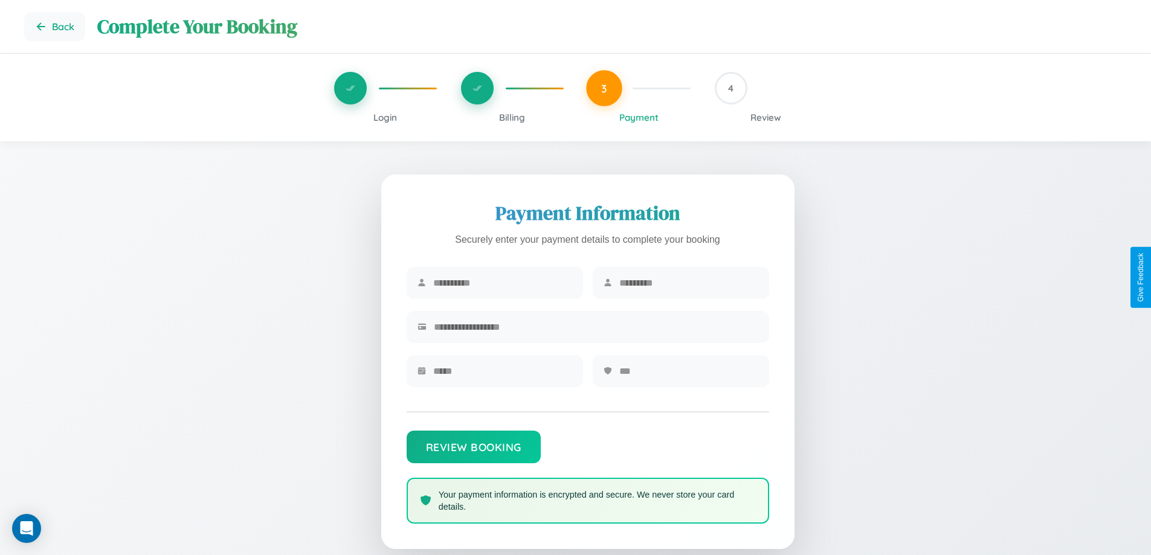
click at [502, 283] on input "text" at bounding box center [502, 283] width 139 height 30
type input "*****"
click at [688, 283] on input "text" at bounding box center [689, 283] width 139 height 30
type input "******"
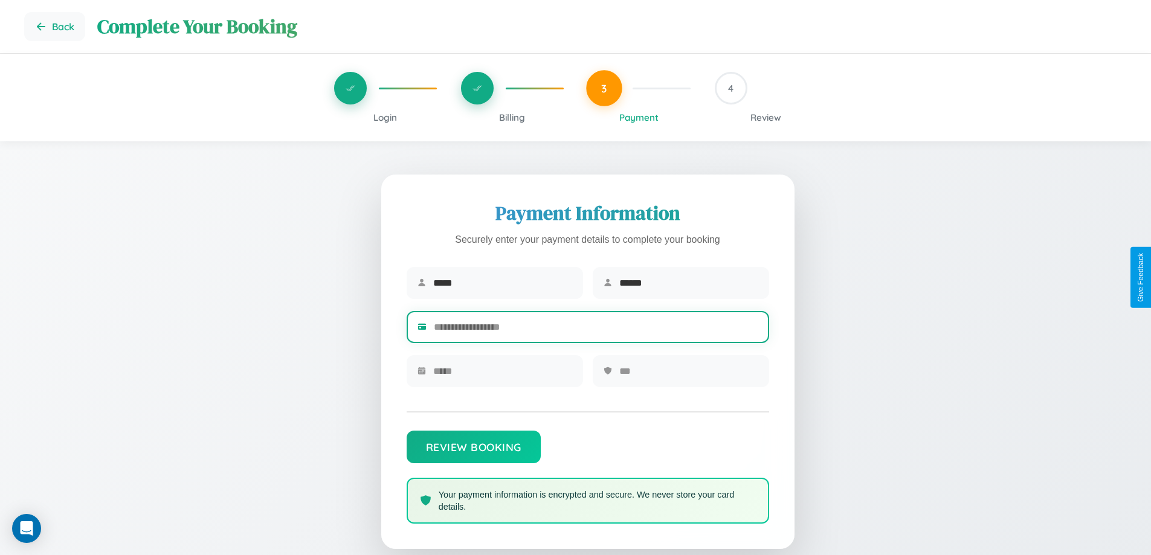
click at [596, 329] on input "text" at bounding box center [596, 327] width 325 height 30
type input "**********"
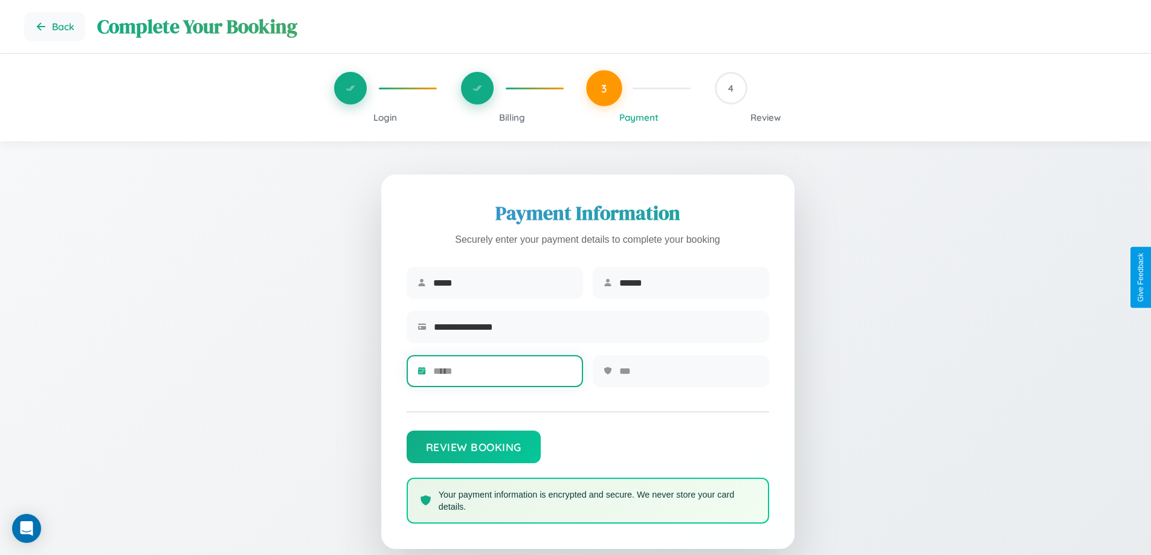
click at [502, 375] on input "text" at bounding box center [502, 372] width 139 height 30
type input "*****"
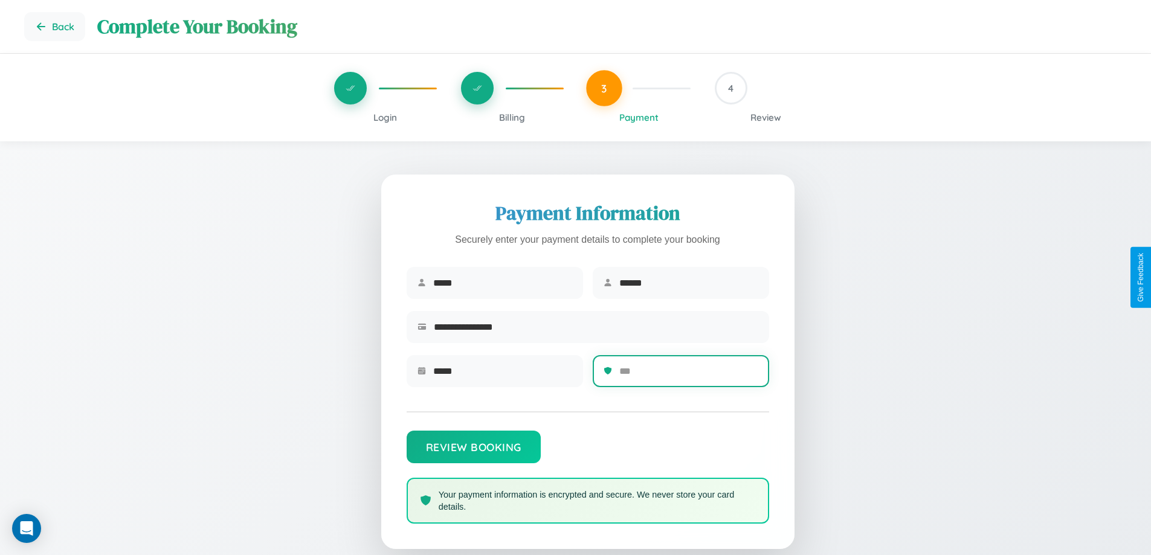
click at [688, 375] on input "text" at bounding box center [689, 372] width 139 height 30
type input "***"
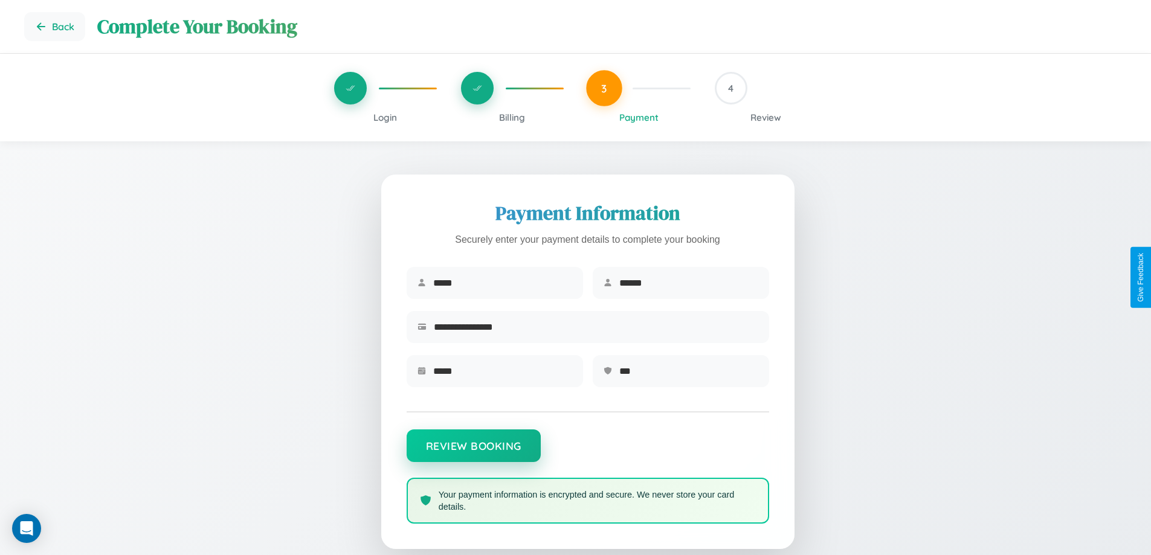
click at [473, 452] on button "Review Booking" at bounding box center [474, 446] width 134 height 33
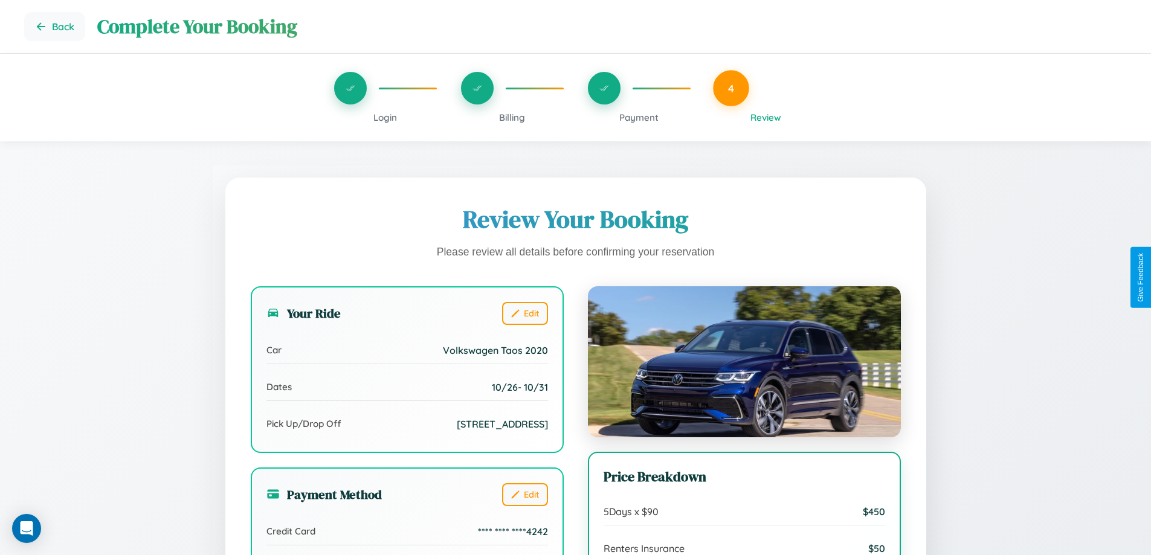
scroll to position [135, 0]
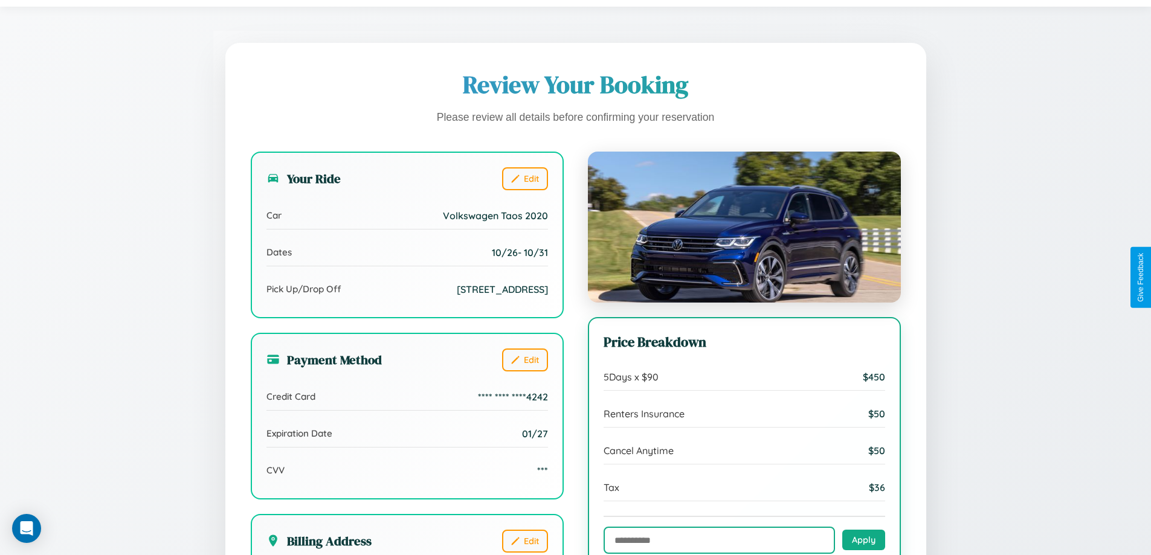
click at [719, 541] on input "text" at bounding box center [719, 540] width 231 height 27
type input "**********"
click at [864, 541] on button "Apply" at bounding box center [864, 539] width 43 height 21
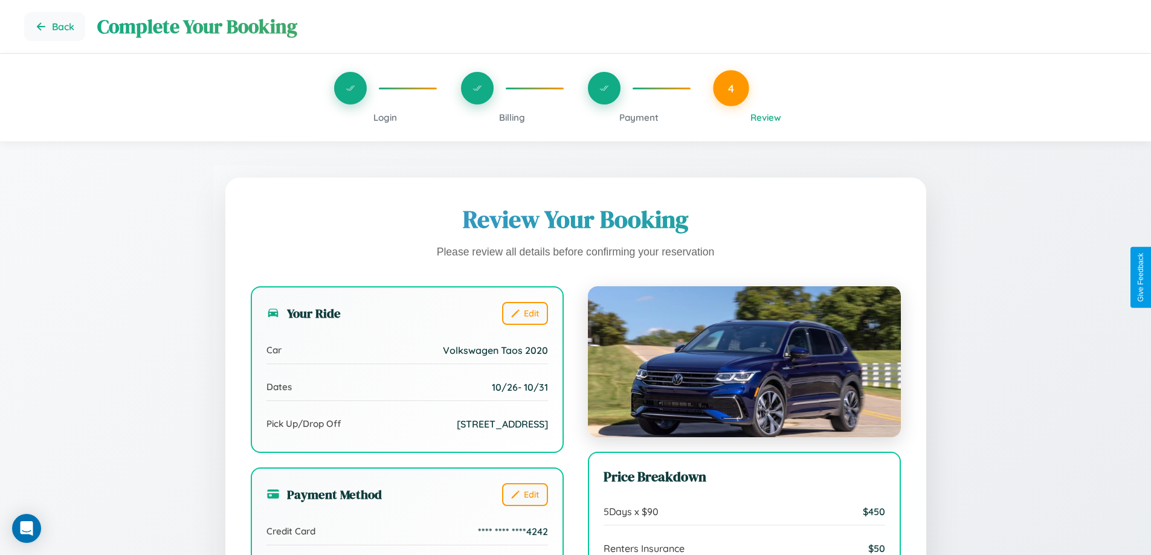
click at [639, 117] on span "Payment" at bounding box center [639, 117] width 39 height 11
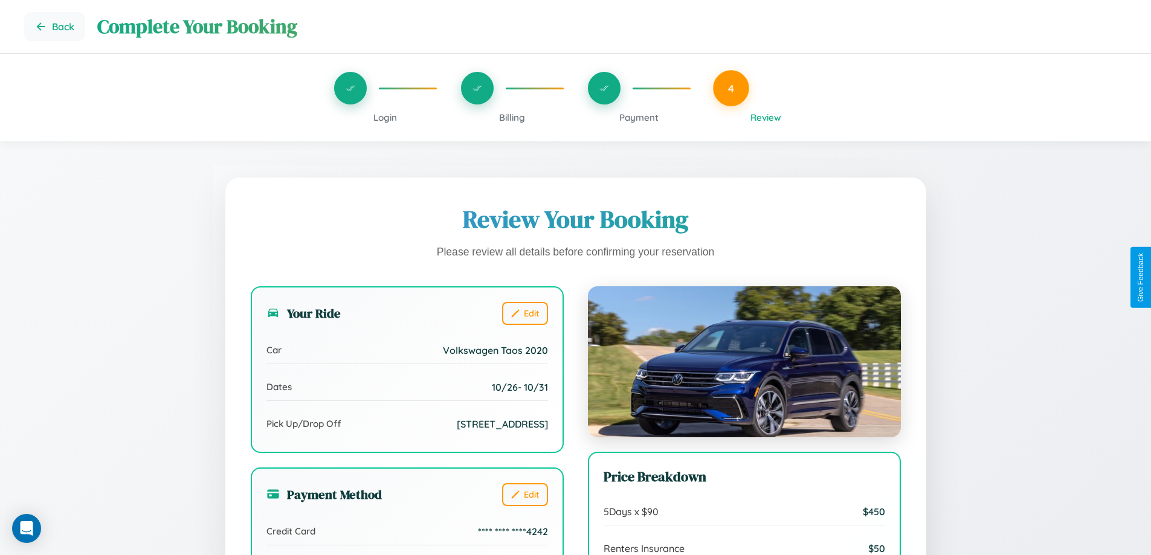
click at [639, 117] on span "Payment" at bounding box center [639, 117] width 39 height 11
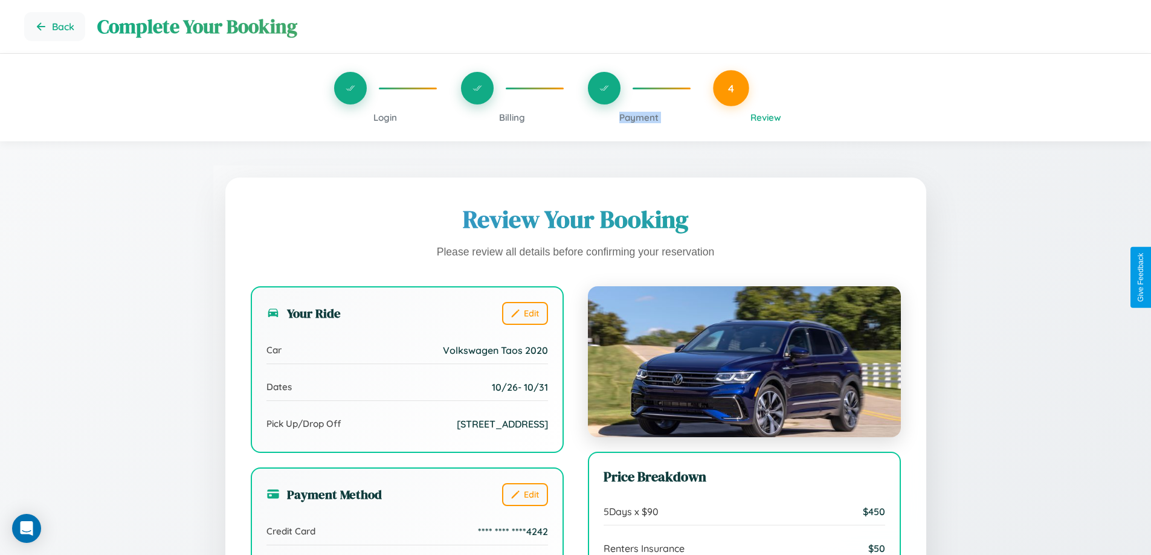
click at [639, 117] on span "Payment" at bounding box center [639, 117] width 39 height 11
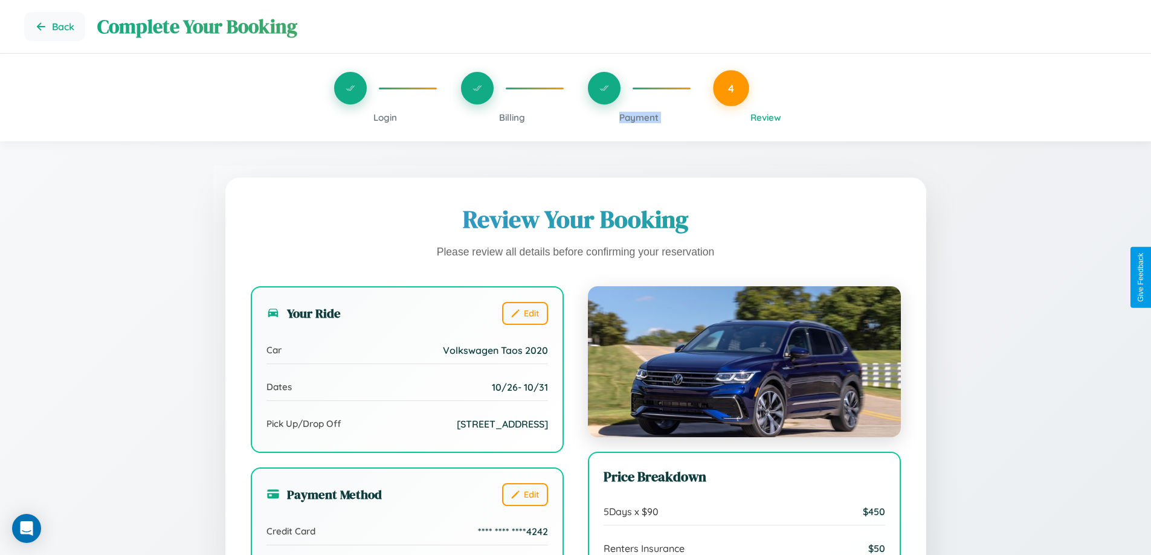
click at [639, 117] on span "Payment" at bounding box center [639, 117] width 39 height 11
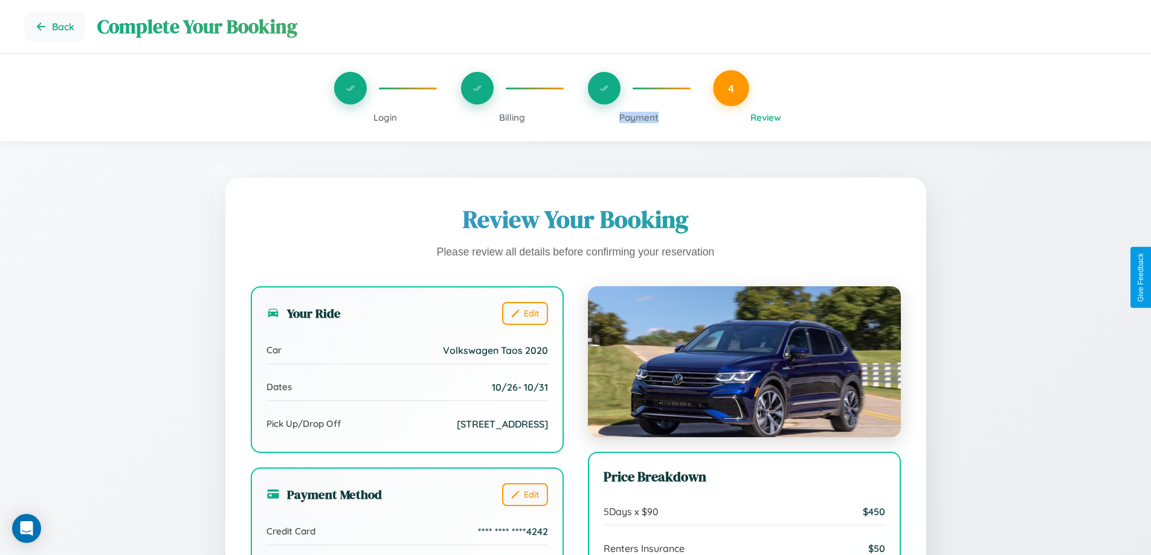
click at [639, 117] on span "Payment" at bounding box center [639, 117] width 39 height 11
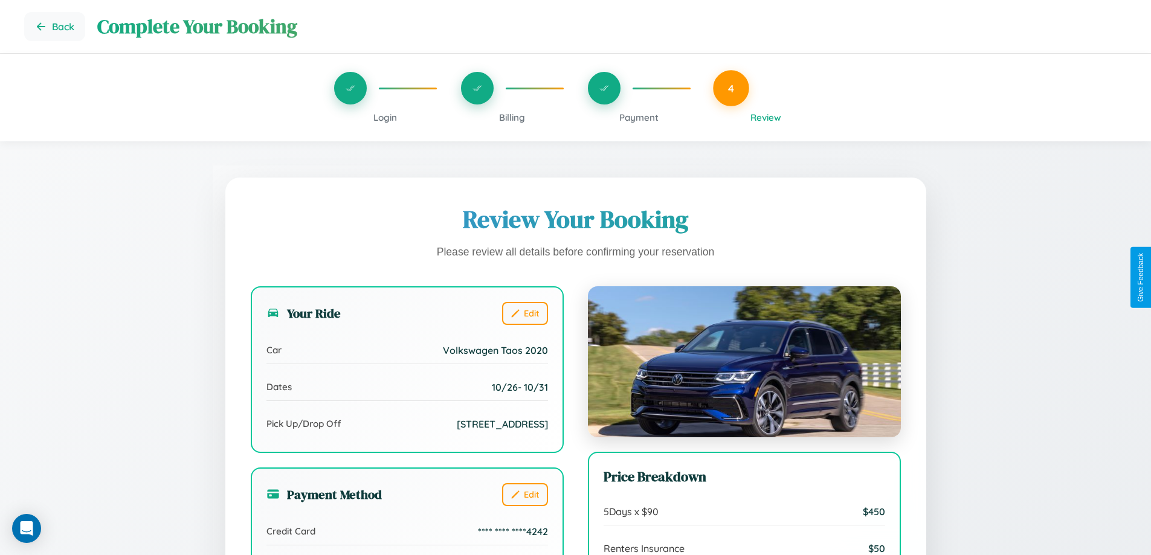
scroll to position [370, 0]
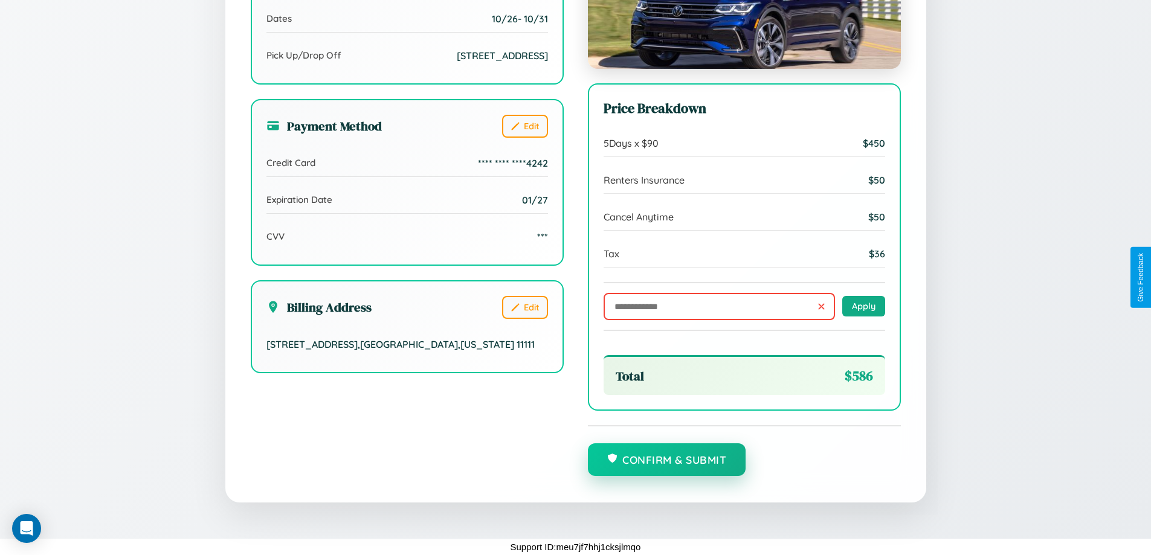
click at [667, 461] on button "Confirm & Submit" at bounding box center [667, 460] width 158 height 33
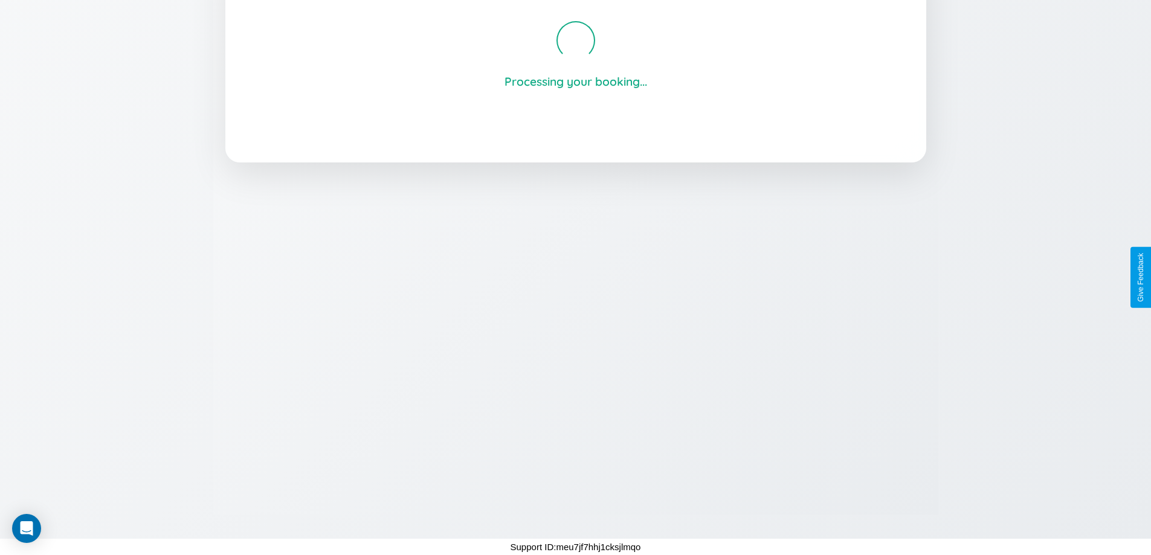
scroll to position [230, 0]
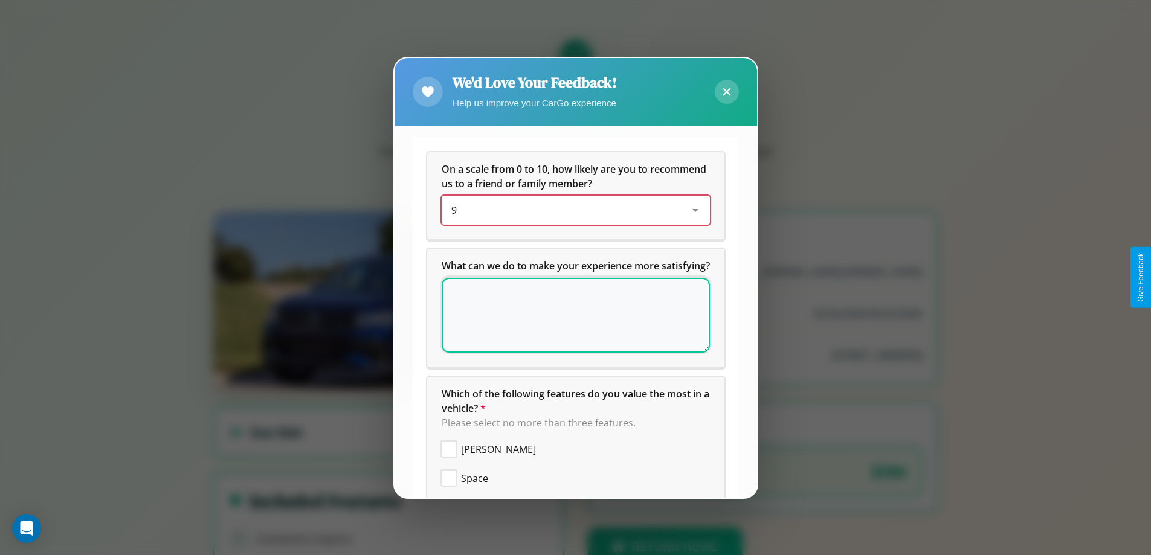
click at [571, 210] on div "9" at bounding box center [566, 210] width 230 height 15
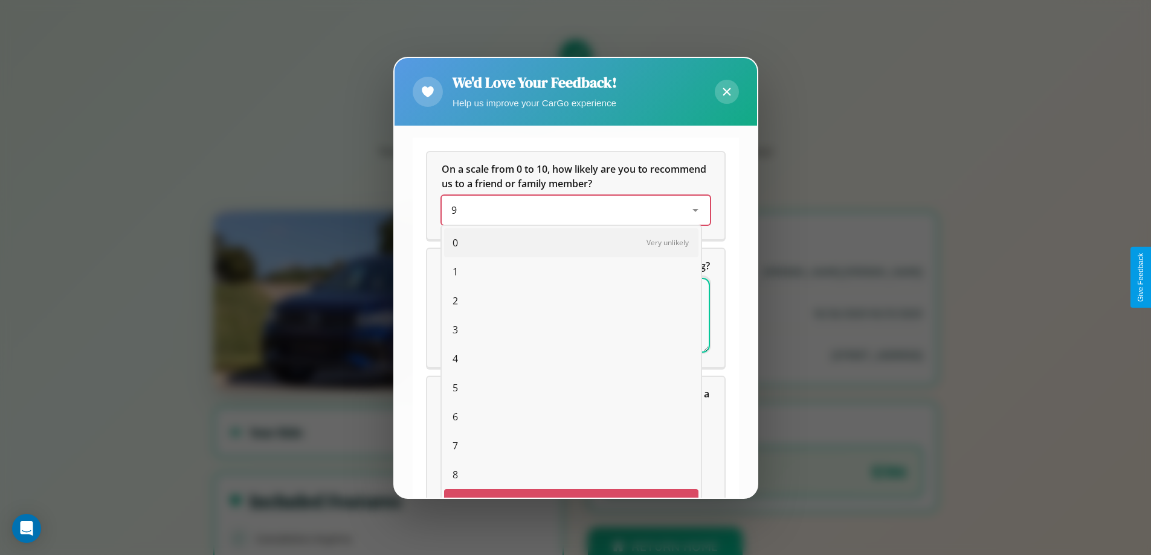
scroll to position [21, 50]
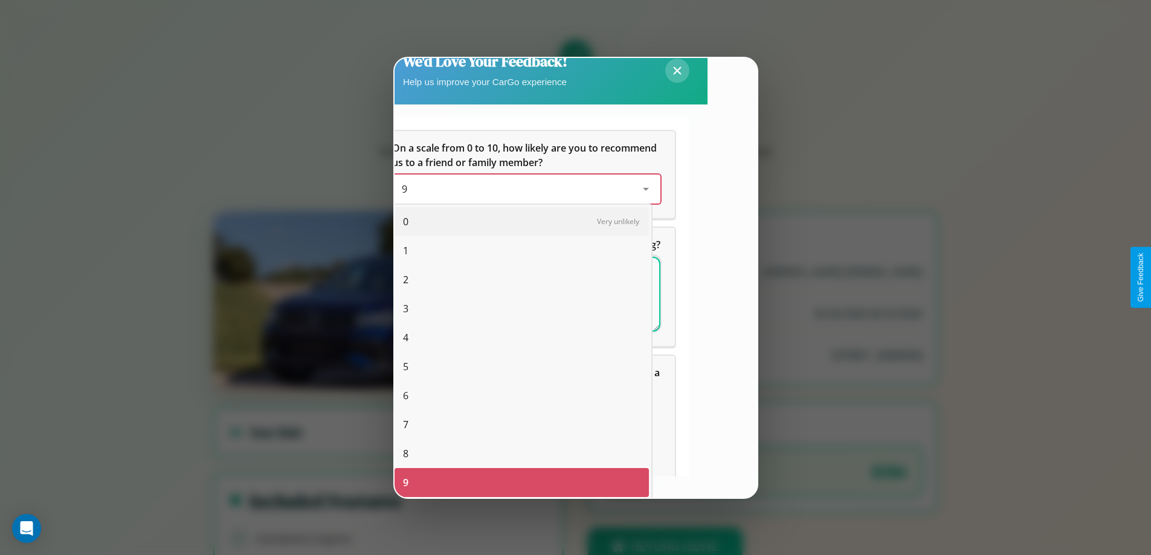
click at [406, 280] on span "2" at bounding box center [405, 280] width 5 height 15
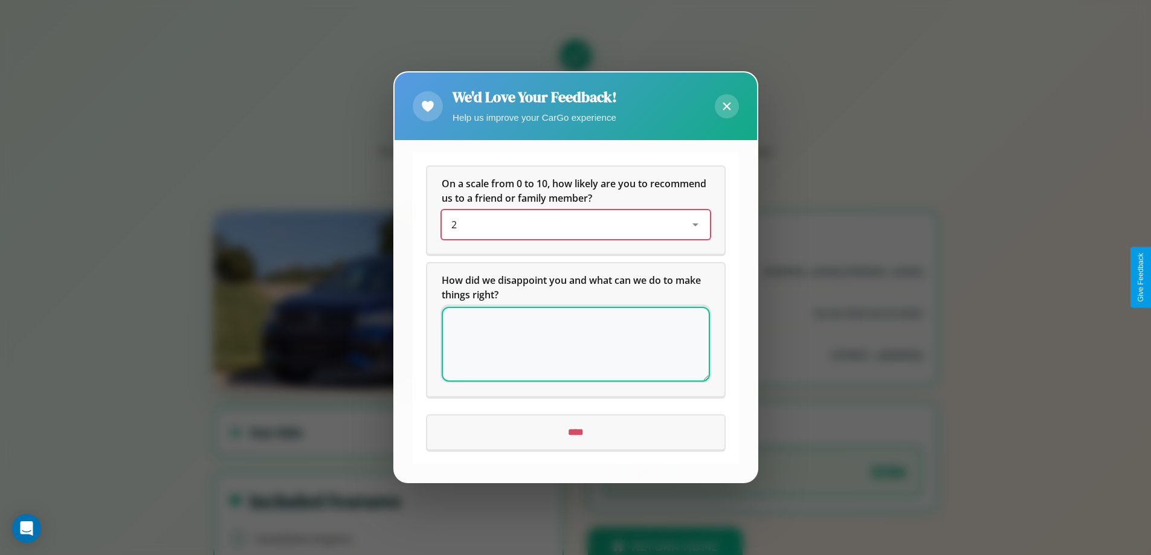
scroll to position [0, 0]
click at [727, 106] on icon at bounding box center [727, 107] width 8 height 8
